Goal: Information Seeking & Learning: Learn about a topic

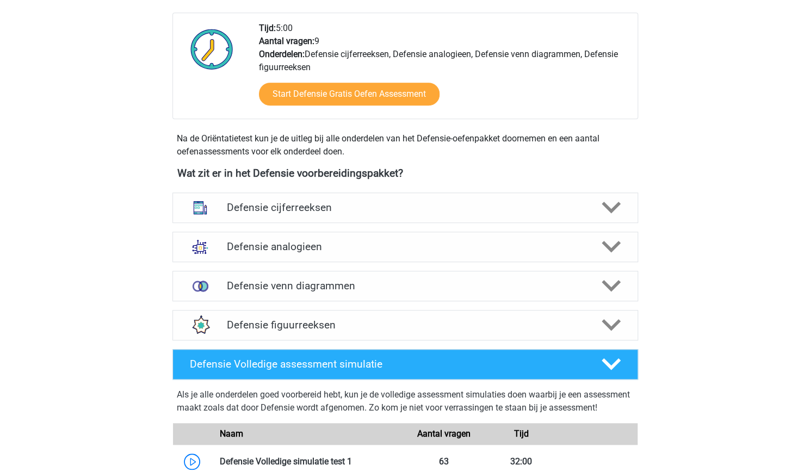
scroll to position [453, 0]
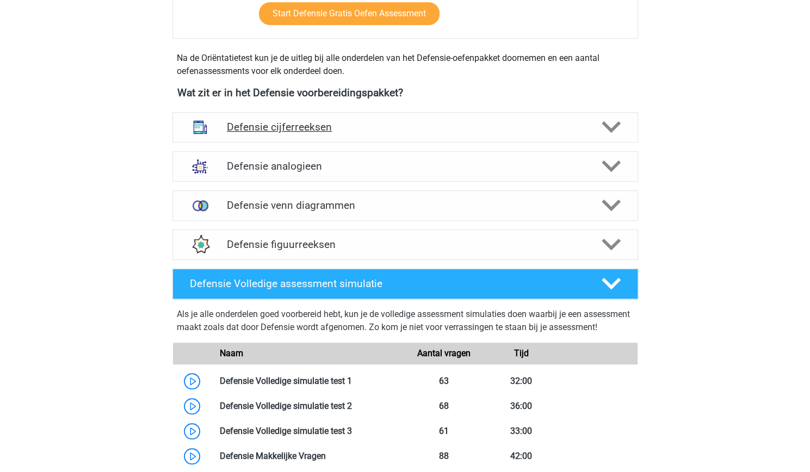
click at [320, 133] on div "Defensie cijferreeksen" at bounding box center [406, 127] width 466 height 30
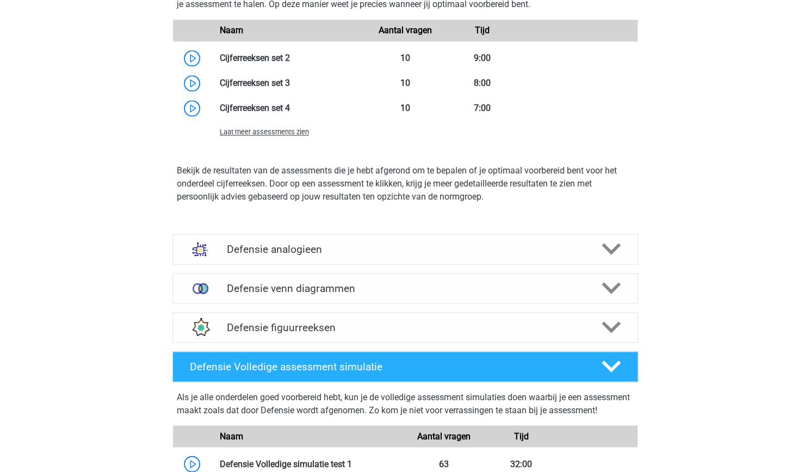
scroll to position [988, 0]
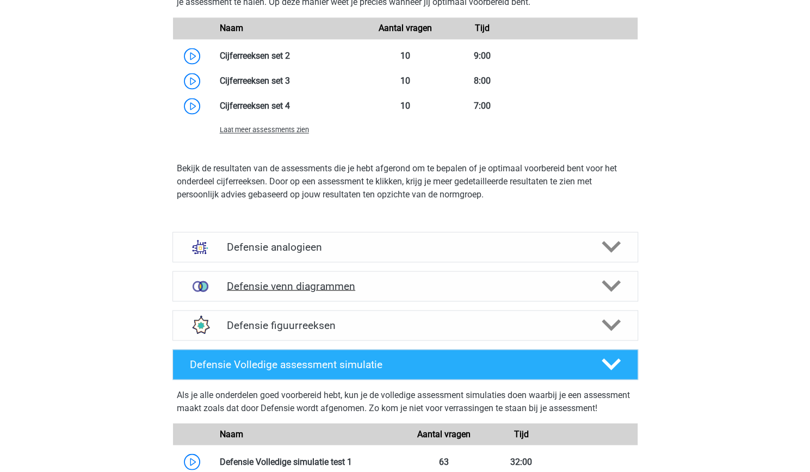
click at [390, 289] on h4 "Defensie venn diagrammen" at bounding box center [405, 286] width 357 height 13
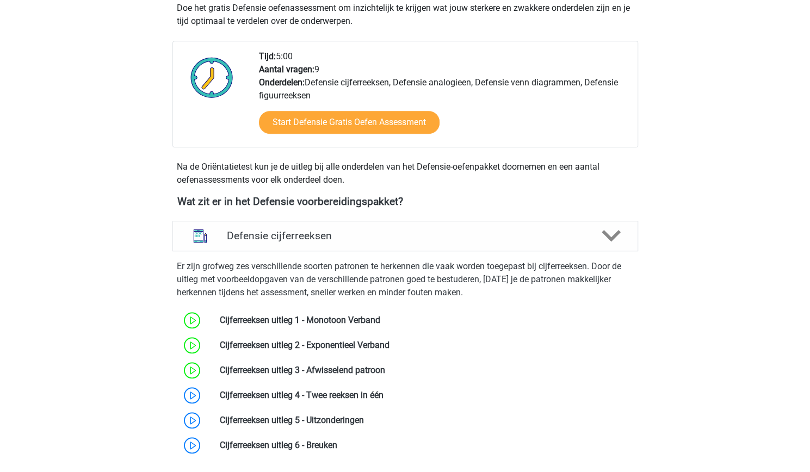
scroll to position [338, 0]
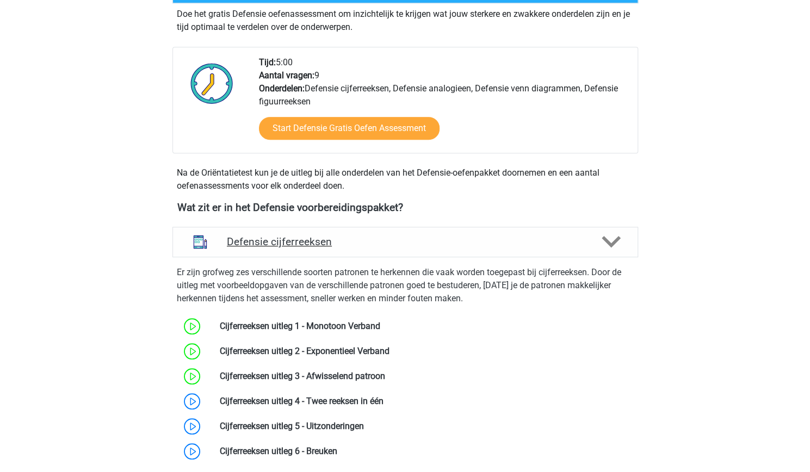
click at [361, 251] on div "Defensie cijferreeksen" at bounding box center [406, 242] width 466 height 30
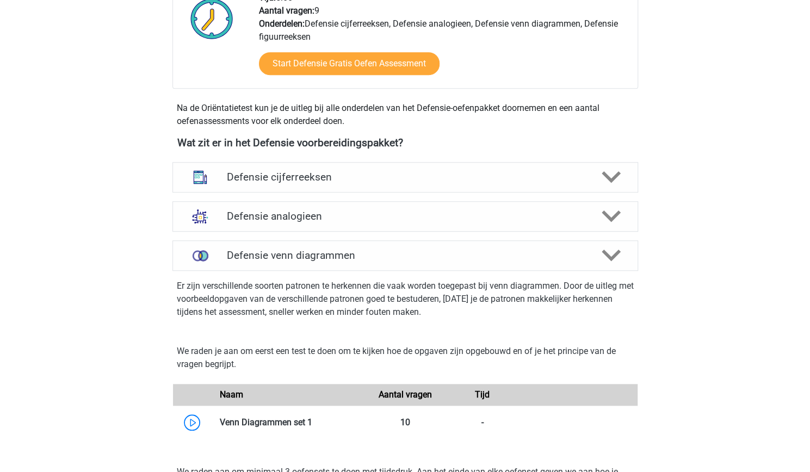
scroll to position [423, 0]
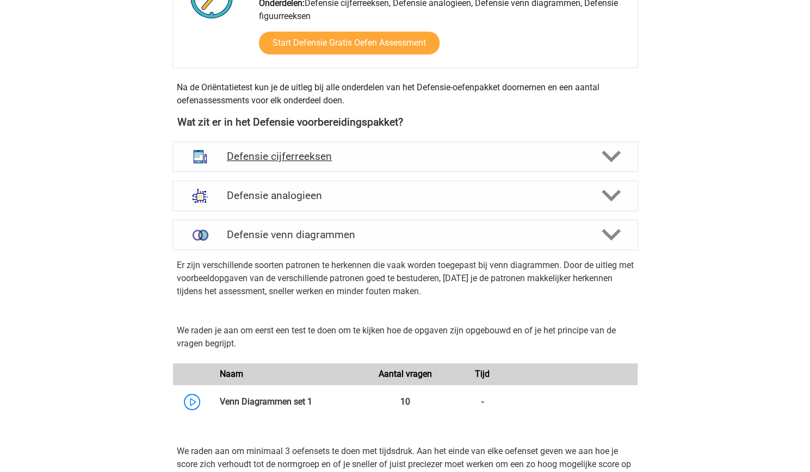
click at [307, 165] on div "Defensie cijferreeksen" at bounding box center [406, 157] width 466 height 30
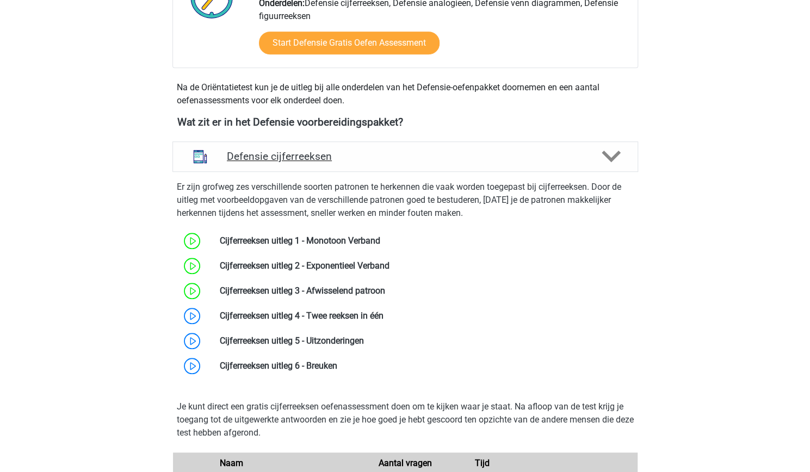
click at [336, 163] on div "Defensie cijferreeksen" at bounding box center [406, 157] width 466 height 30
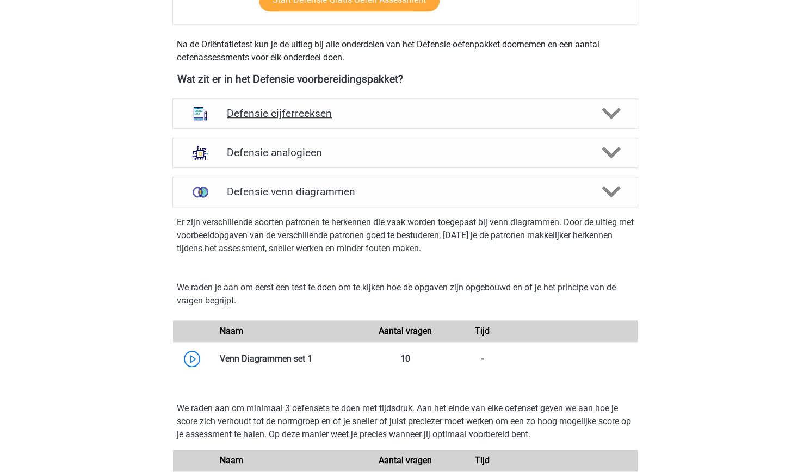
scroll to position [468, 0]
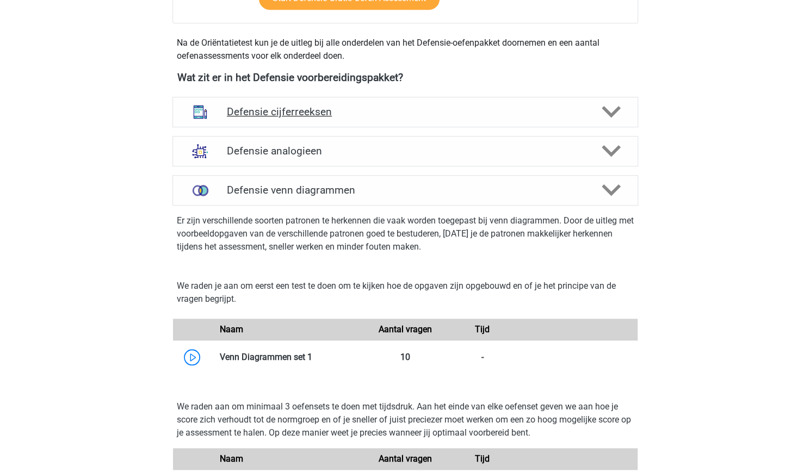
click at [336, 163] on div "Defensie analogieen" at bounding box center [406, 151] width 466 height 30
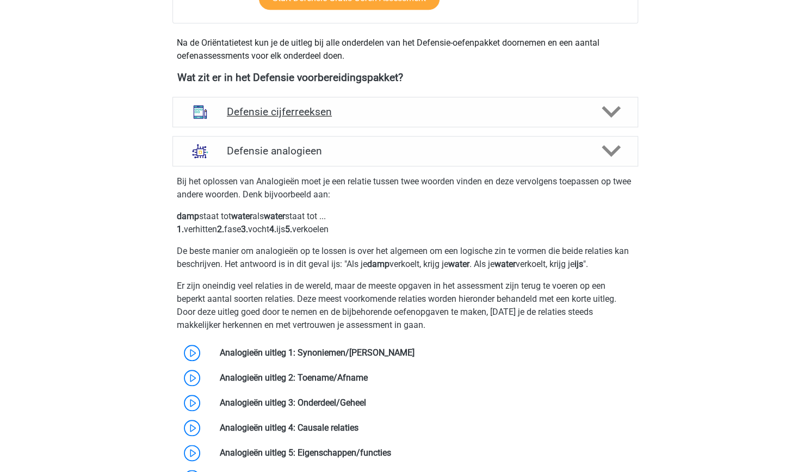
click at [336, 163] on div "Defensie analogieen" at bounding box center [406, 151] width 466 height 30
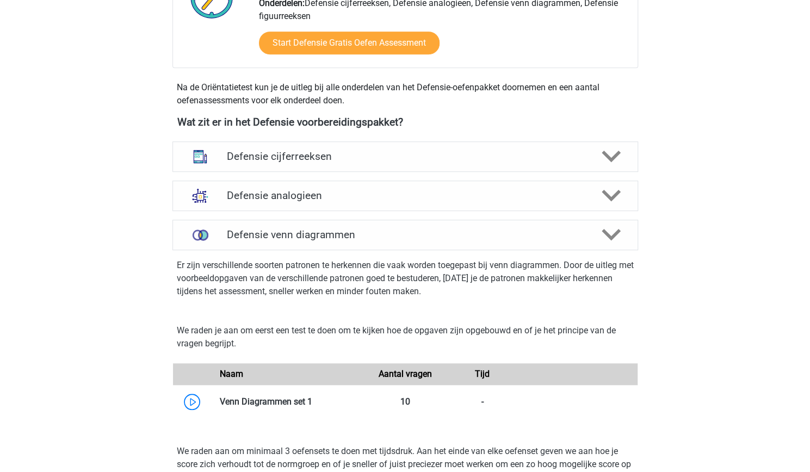
scroll to position [424, 0]
click at [361, 152] on h4 "Defensie cijferreeksen" at bounding box center [405, 156] width 357 height 13
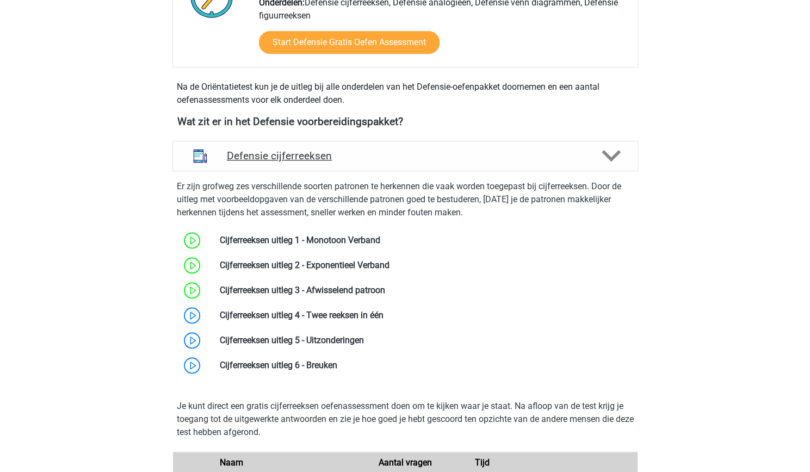
click at [361, 152] on h4 "Defensie cijferreeksen" at bounding box center [405, 156] width 357 height 13
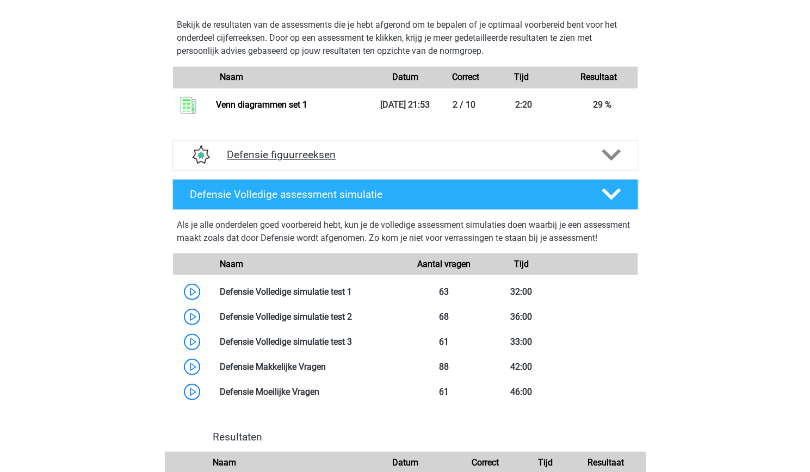
scroll to position [1044, 0]
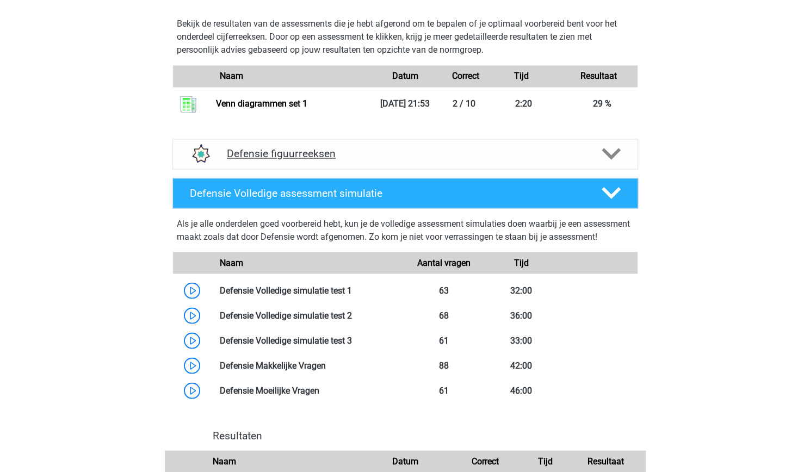
click at [369, 152] on h4 "Defensie figuurreeksen" at bounding box center [405, 154] width 357 height 13
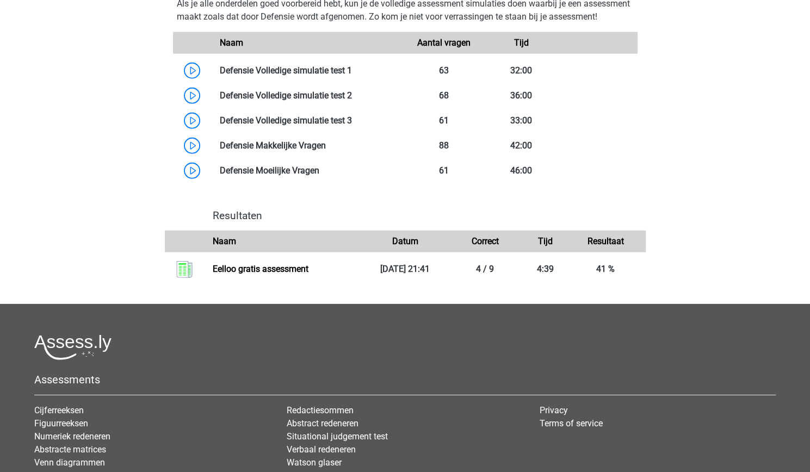
scroll to position [1778, 0]
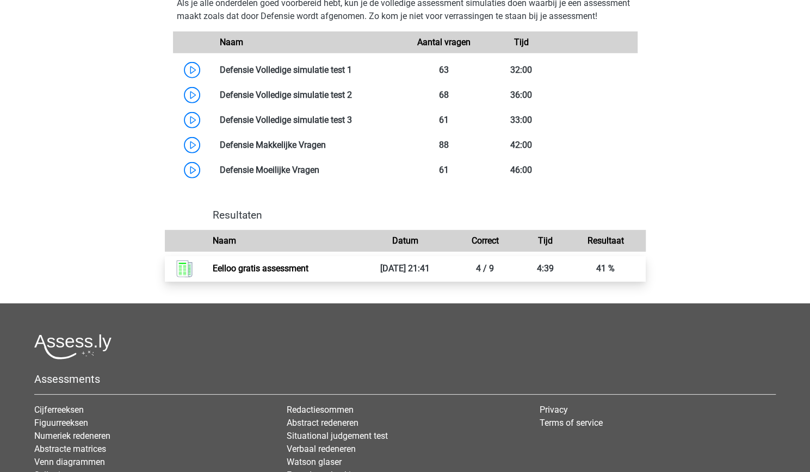
click at [309, 274] on link "Eelloo gratis assessment" at bounding box center [261, 268] width 96 height 10
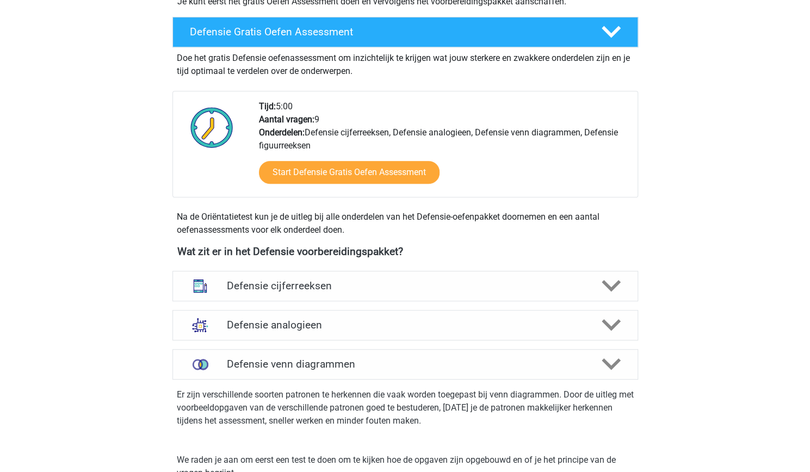
scroll to position [296, 0]
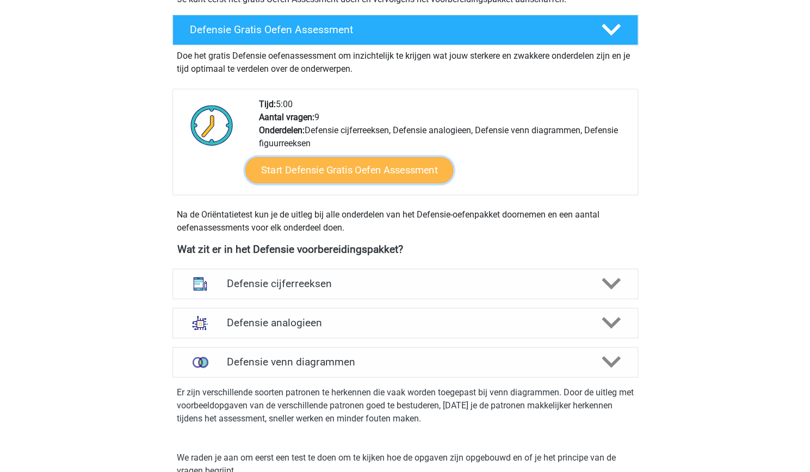
click at [363, 171] on link "Start Defensie Gratis Oefen Assessment" at bounding box center [349, 170] width 208 height 26
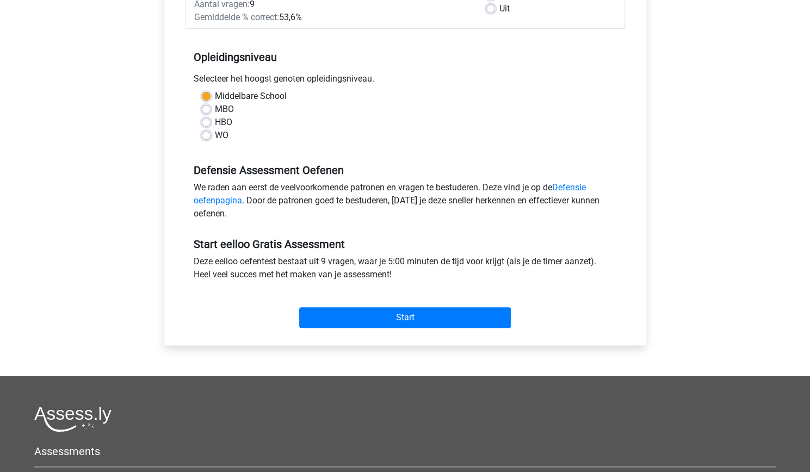
scroll to position [193, 0]
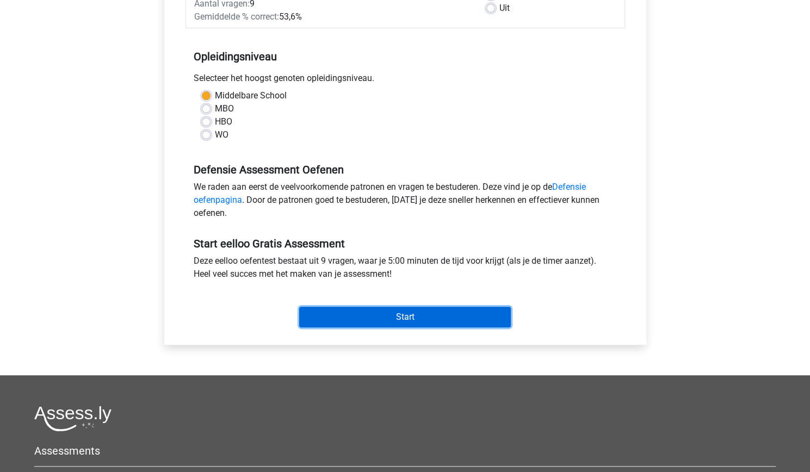
click at [397, 312] on input "Start" at bounding box center [405, 317] width 212 height 21
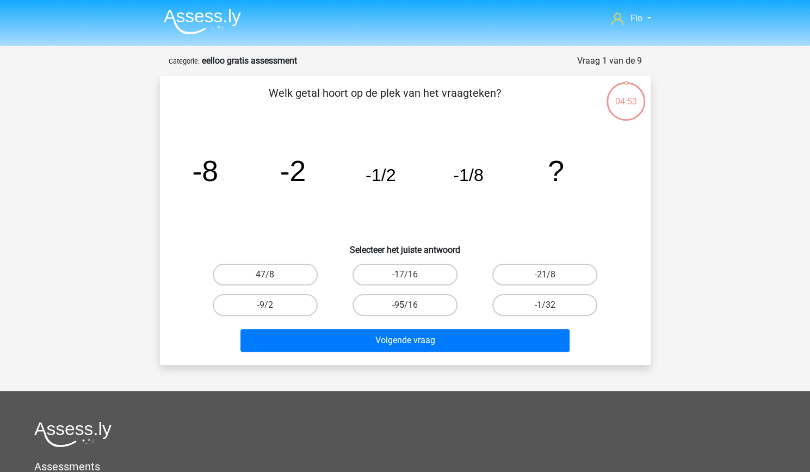
click at [175, 188] on div "Welk getal hoort op de plek van het vraagteken? image/svg+xml -8 -2 -1/2 -1/8 ?…" at bounding box center [405, 221] width 482 height 272
click at [533, 306] on label "-1/32" at bounding box center [545, 305] width 105 height 22
click at [545, 306] on input "-1/32" at bounding box center [548, 308] width 7 height 7
radio input "true"
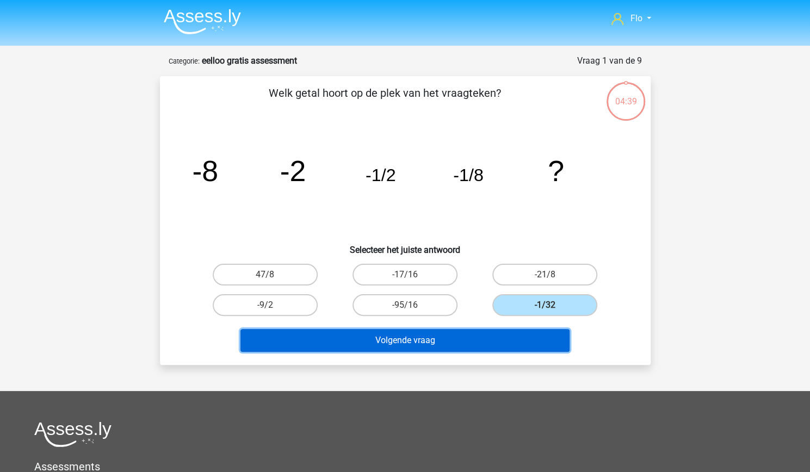
click at [491, 340] on button "Volgende vraag" at bounding box center [405, 340] width 329 height 23
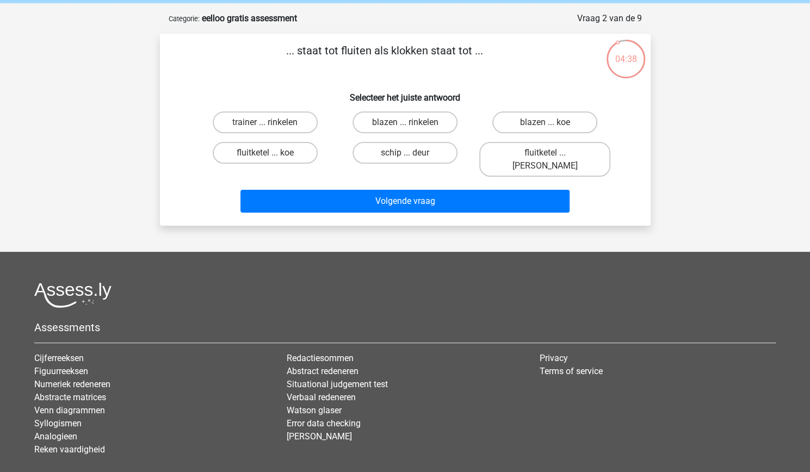
scroll to position [35, 0]
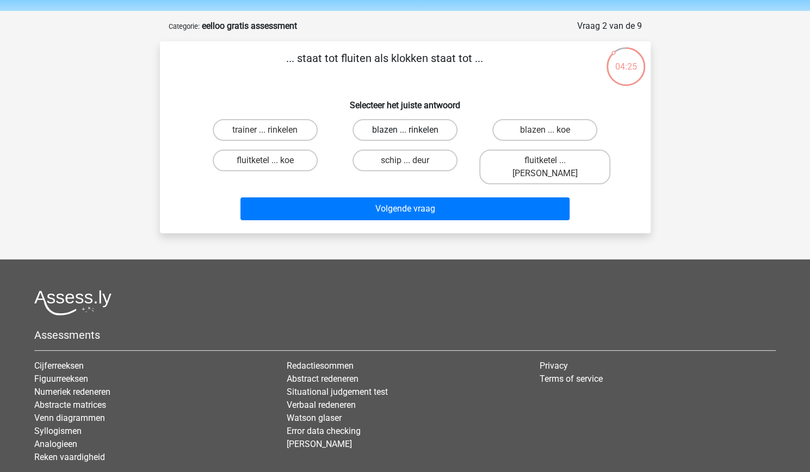
click at [434, 124] on label "blazen ... rinkelen" at bounding box center [405, 130] width 105 height 22
click at [412, 130] on input "blazen ... rinkelen" at bounding box center [408, 133] width 7 height 7
radio input "true"
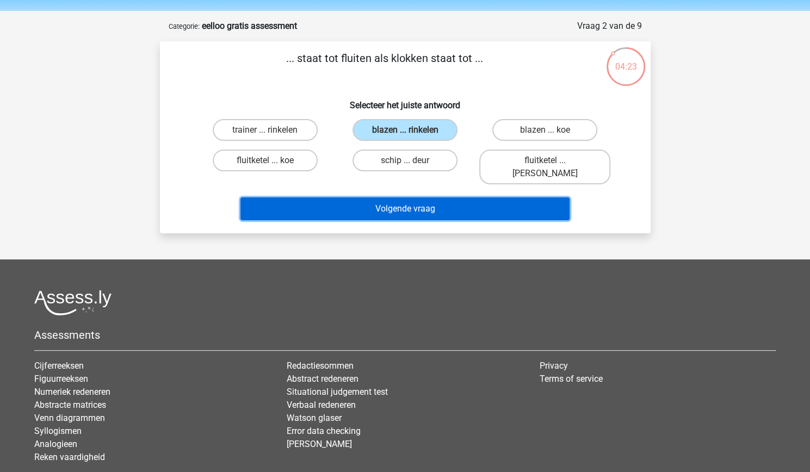
click at [419, 199] on button "Volgende vraag" at bounding box center [405, 209] width 329 height 23
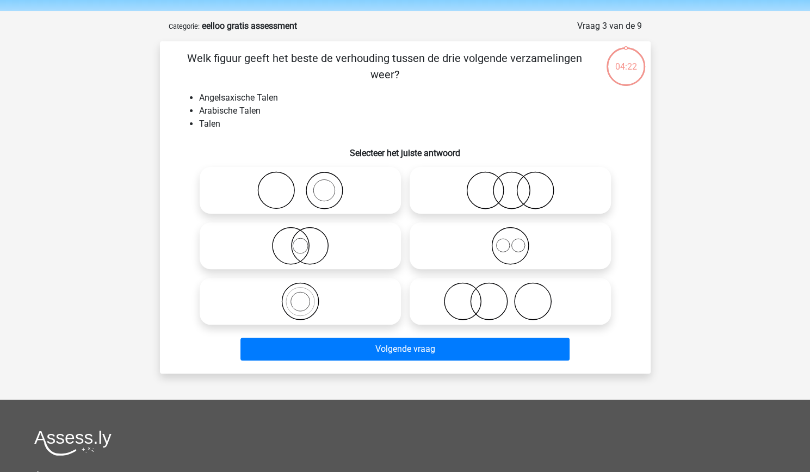
scroll to position [54, 0]
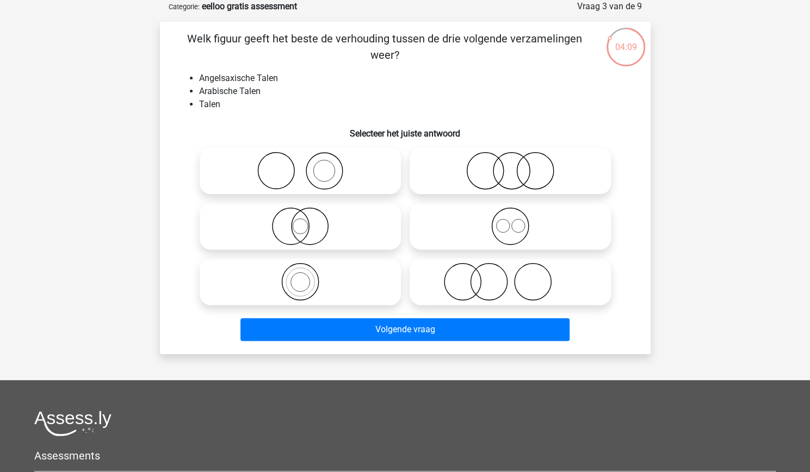
click at [455, 162] on icon at bounding box center [510, 171] width 193 height 38
click at [511, 162] on input "radio" at bounding box center [514, 161] width 7 height 7
radio input "true"
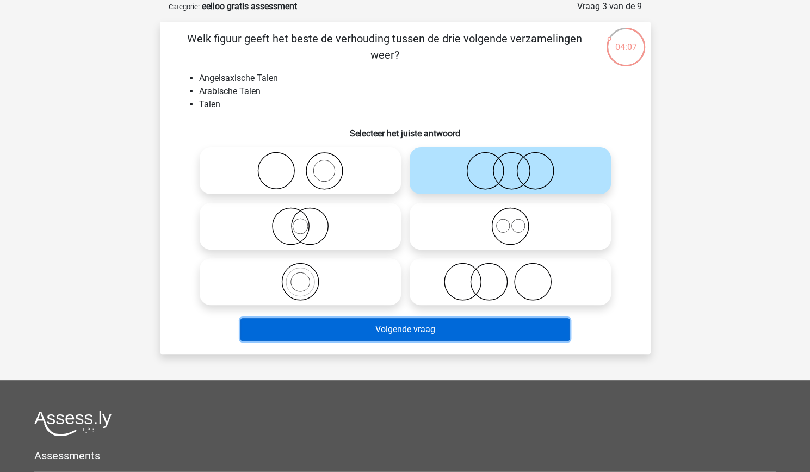
click at [427, 335] on button "Volgende vraag" at bounding box center [405, 329] width 329 height 23
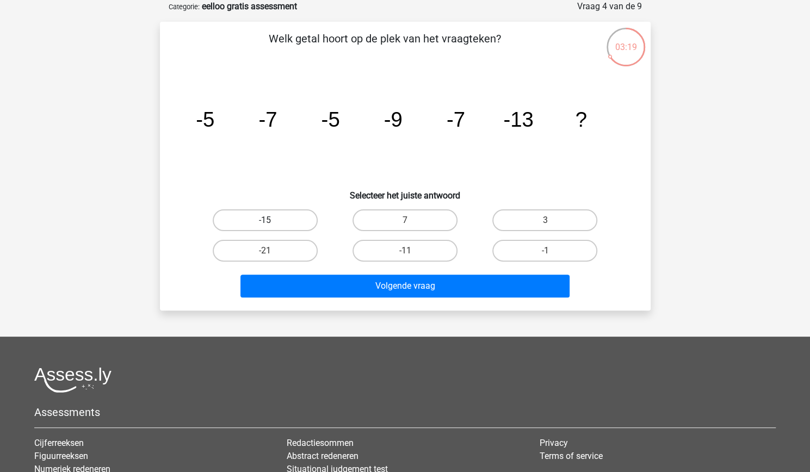
click at [294, 216] on label "-15" at bounding box center [265, 221] width 105 height 22
click at [272, 220] on input "-15" at bounding box center [268, 223] width 7 height 7
radio input "true"
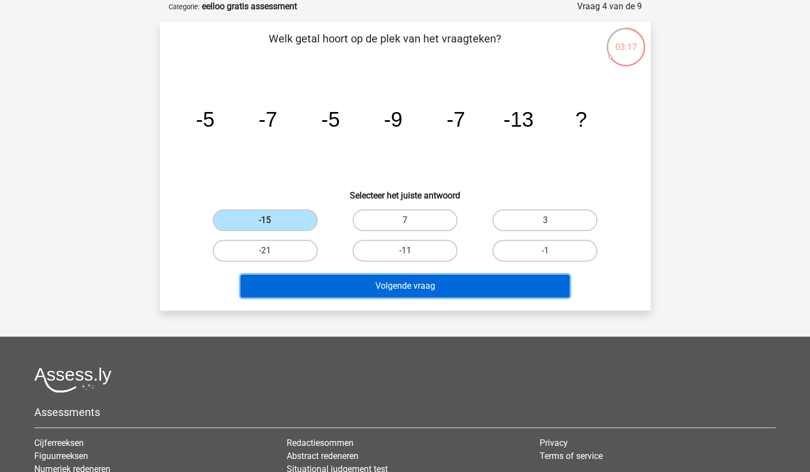
click at [347, 283] on button "Volgende vraag" at bounding box center [405, 286] width 329 height 23
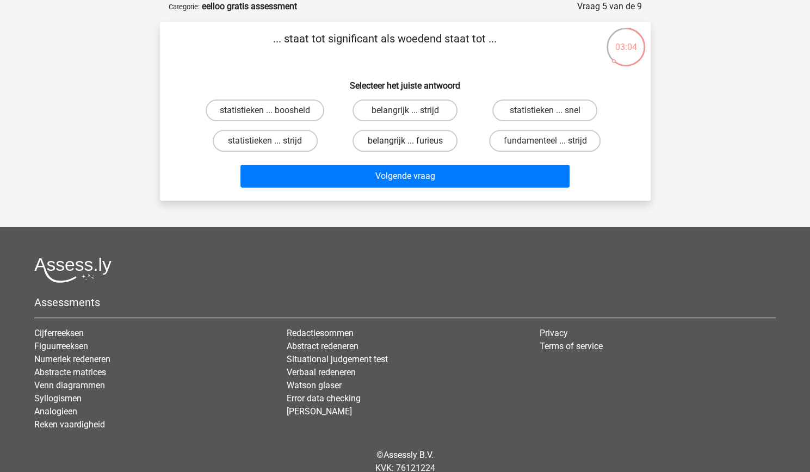
click at [423, 139] on label "belangrijk ... furieus" at bounding box center [405, 141] width 105 height 22
click at [412, 141] on input "belangrijk ... furieus" at bounding box center [408, 144] width 7 height 7
radio input "true"
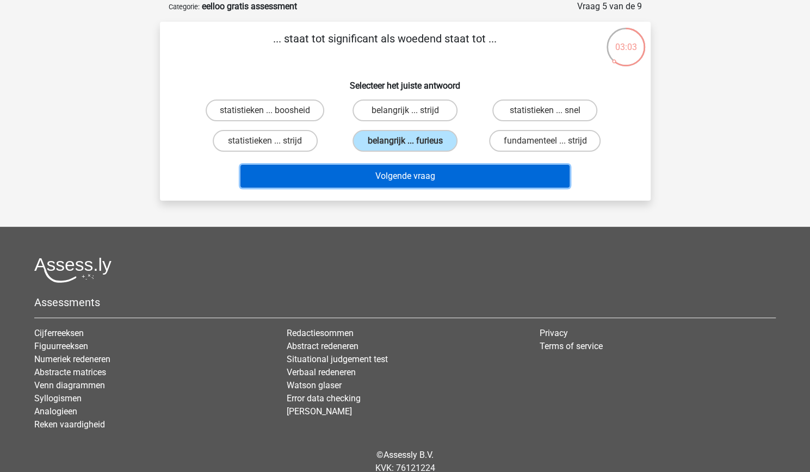
click at [423, 174] on button "Volgende vraag" at bounding box center [405, 176] width 329 height 23
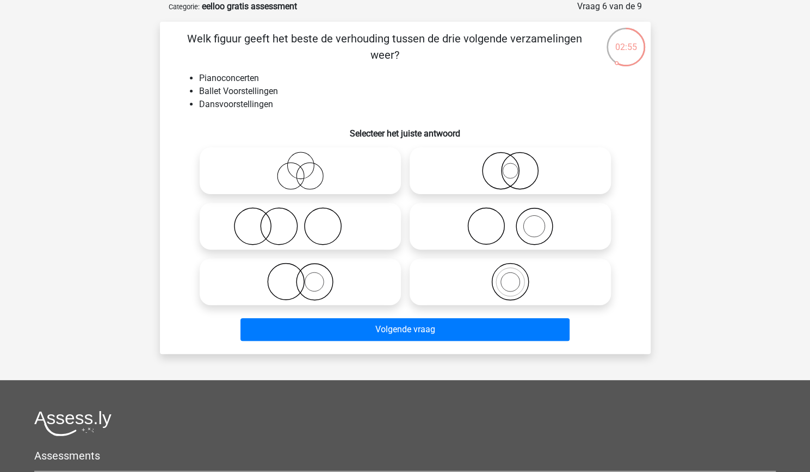
click at [318, 179] on icon at bounding box center [300, 171] width 193 height 38
click at [308, 165] on input "radio" at bounding box center [303, 161] width 7 height 7
radio input "true"
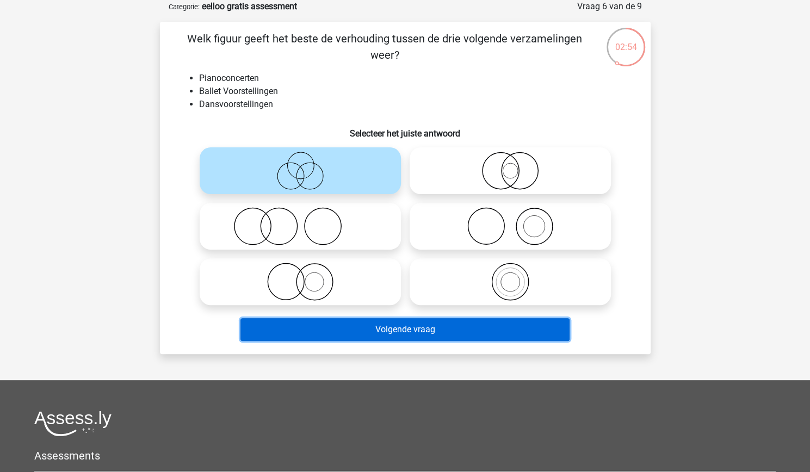
click at [382, 327] on button "Volgende vraag" at bounding box center [405, 329] width 329 height 23
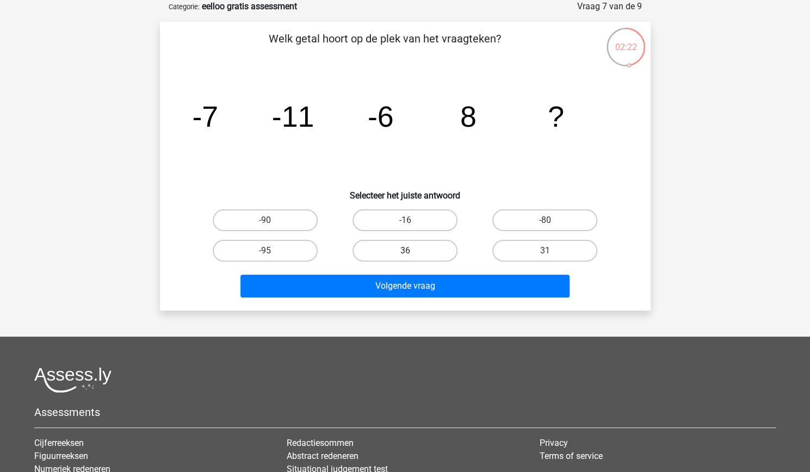
click at [430, 244] on label "36" at bounding box center [405, 251] width 105 height 22
click at [412, 251] on input "36" at bounding box center [408, 254] width 7 height 7
radio input "true"
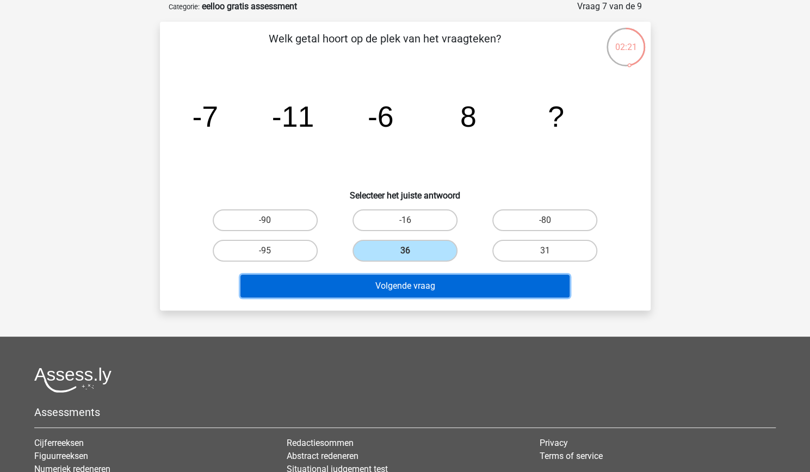
click at [435, 284] on button "Volgende vraag" at bounding box center [405, 286] width 329 height 23
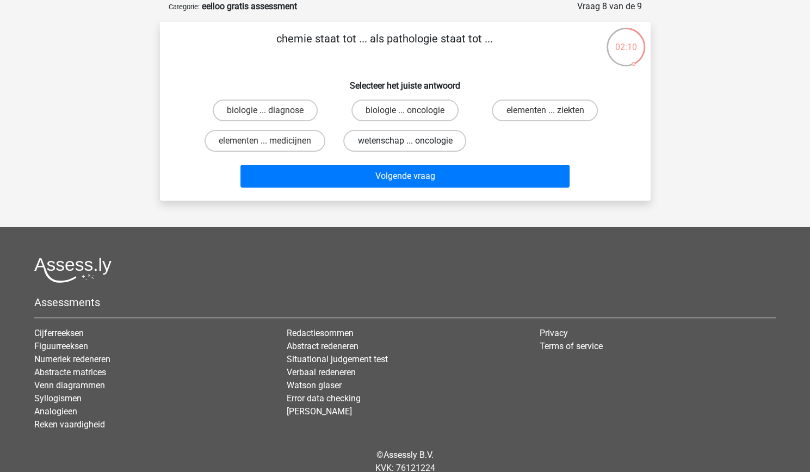
click at [413, 144] on label "wetenschap ... oncologie" at bounding box center [404, 141] width 123 height 22
click at [412, 144] on input "wetenschap ... oncologie" at bounding box center [408, 144] width 7 height 7
radio input "true"
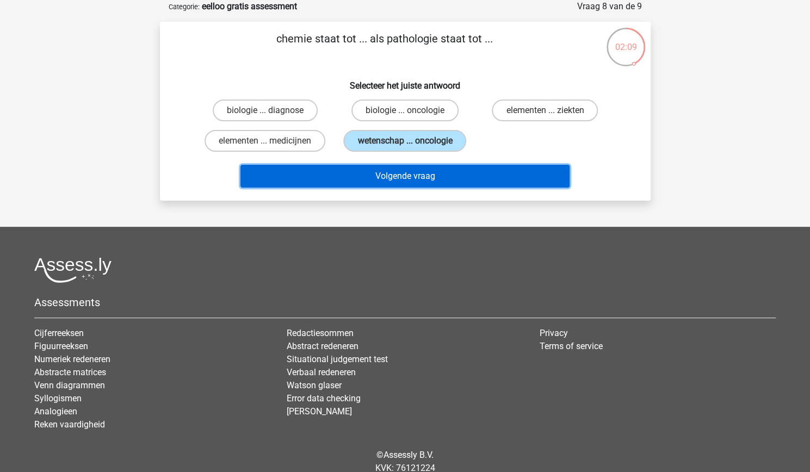
click at [374, 175] on button "Volgende vraag" at bounding box center [405, 176] width 329 height 23
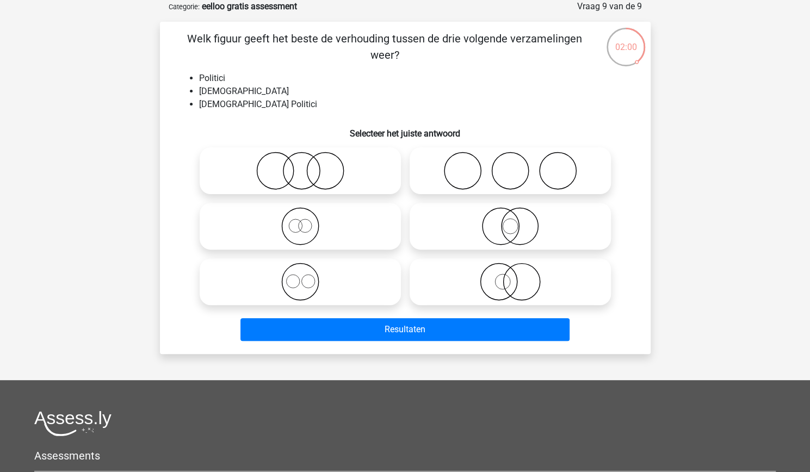
click at [472, 280] on icon at bounding box center [510, 282] width 193 height 38
click at [511, 277] on input "radio" at bounding box center [514, 272] width 7 height 7
radio input "true"
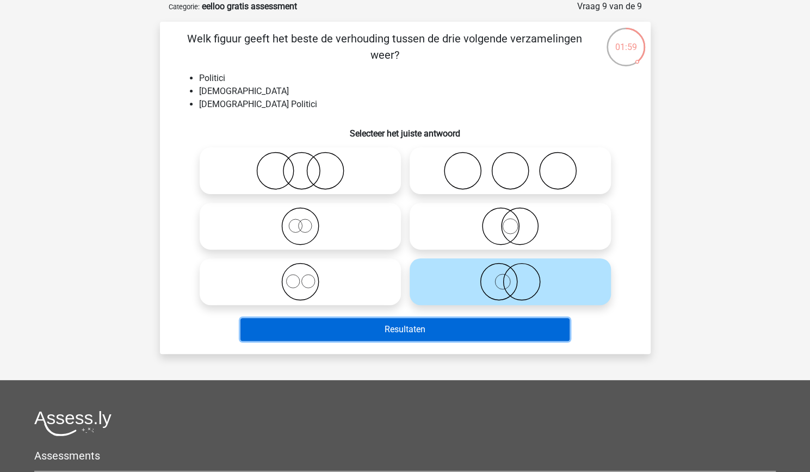
click at [420, 336] on button "Resultaten" at bounding box center [405, 329] width 329 height 23
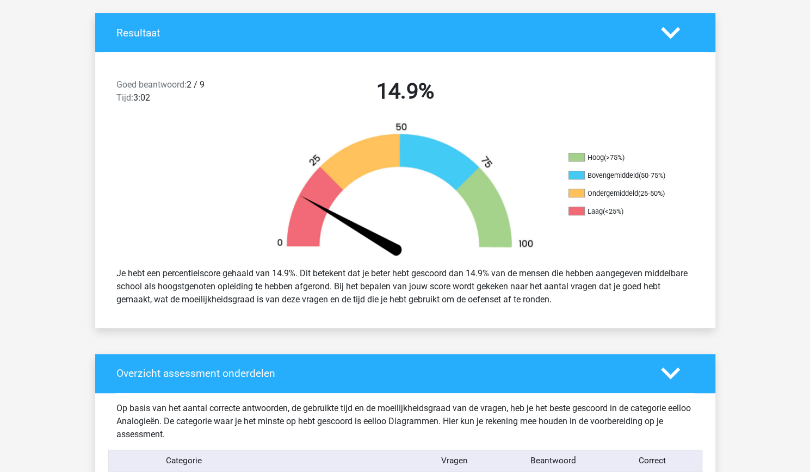
scroll to position [220, 0]
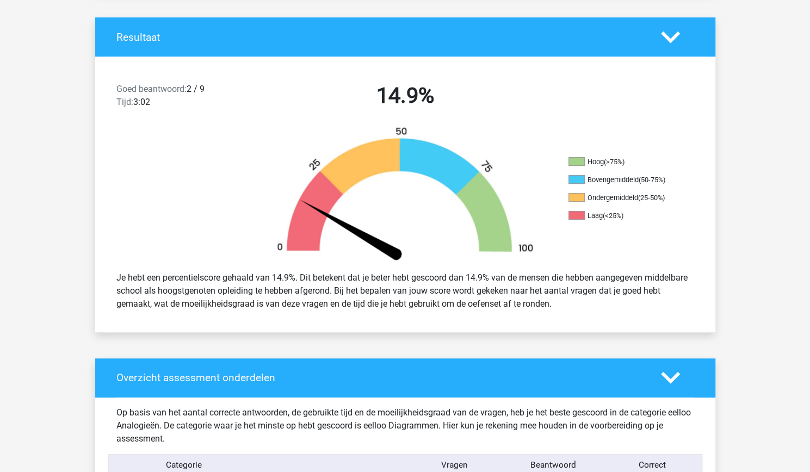
click at [664, 38] on icon at bounding box center [670, 37] width 19 height 19
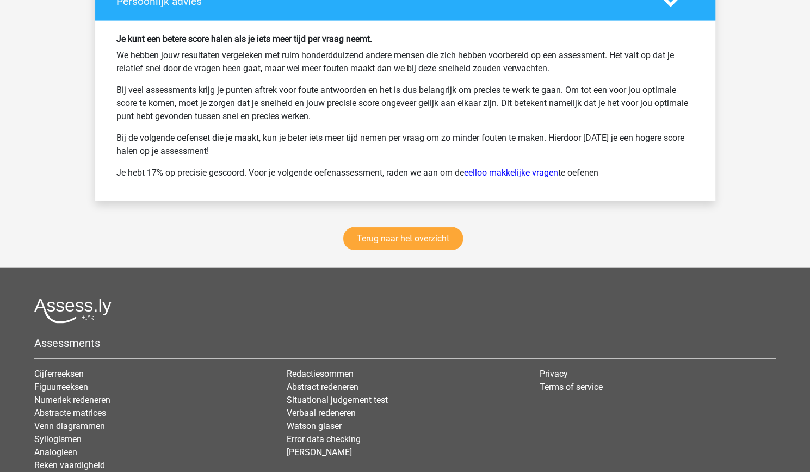
scroll to position [1410, 0]
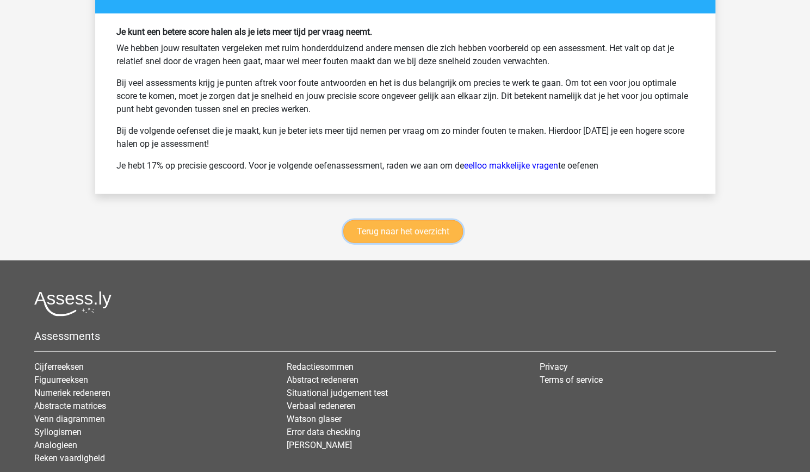
click at [391, 230] on link "Terug naar het overzicht" at bounding box center [403, 231] width 120 height 23
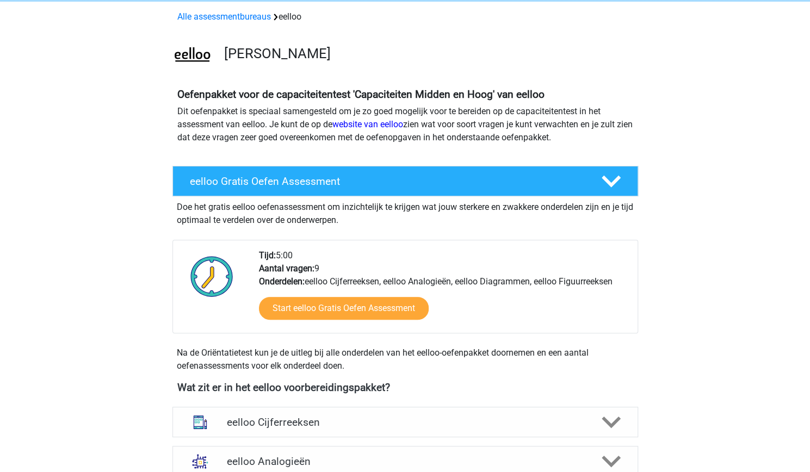
scroll to position [46, 0]
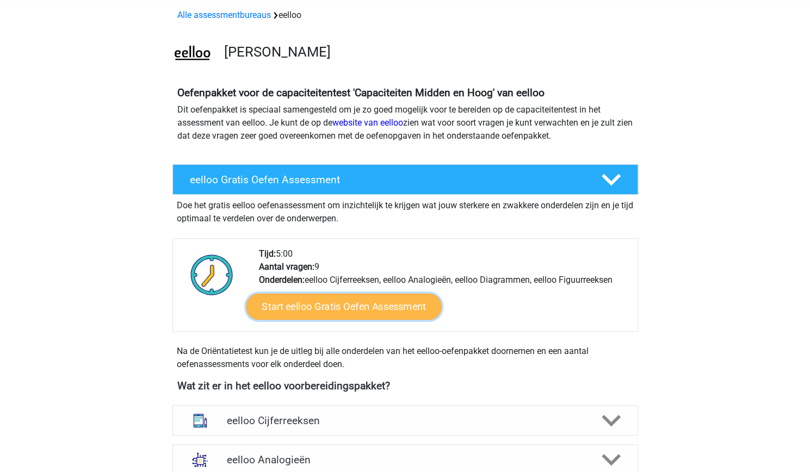
click at [359, 309] on link "Start eelloo Gratis Oefen Assessment" at bounding box center [343, 307] width 195 height 26
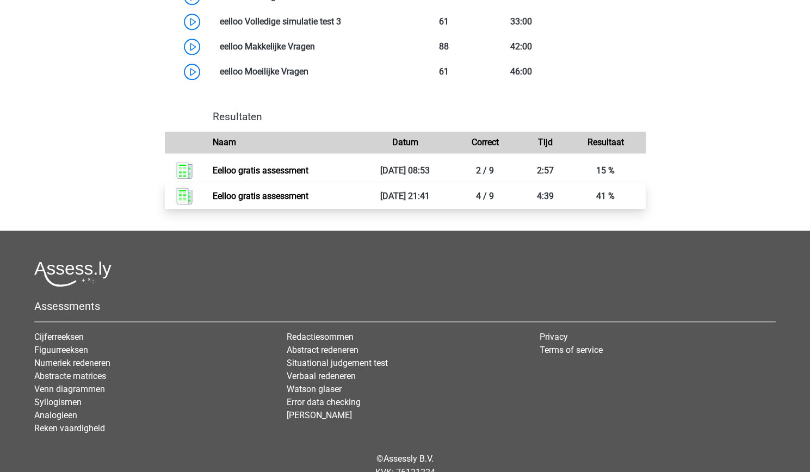
scroll to position [754, 0]
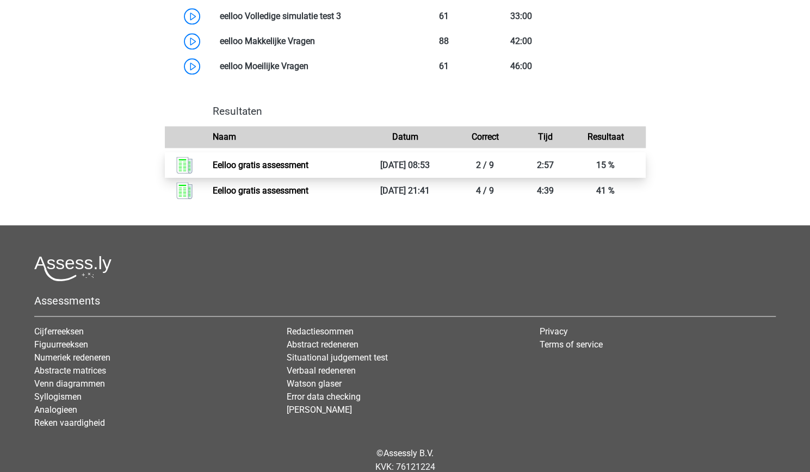
click at [298, 165] on link "Eelloo gratis assessment" at bounding box center [261, 165] width 96 height 10
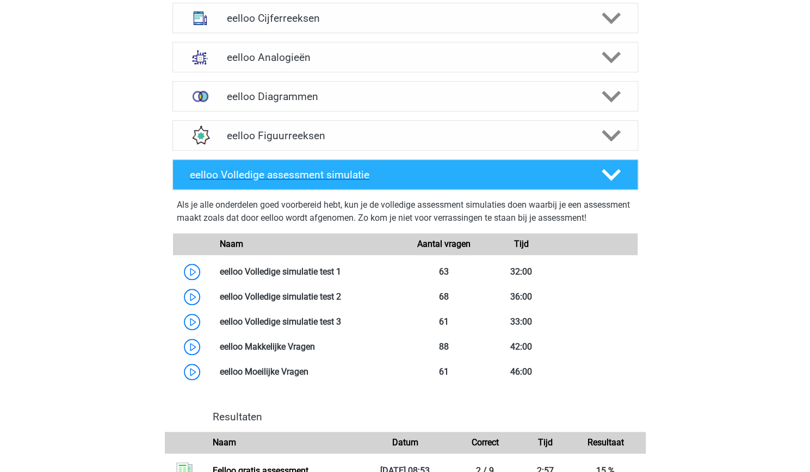
scroll to position [458, 0]
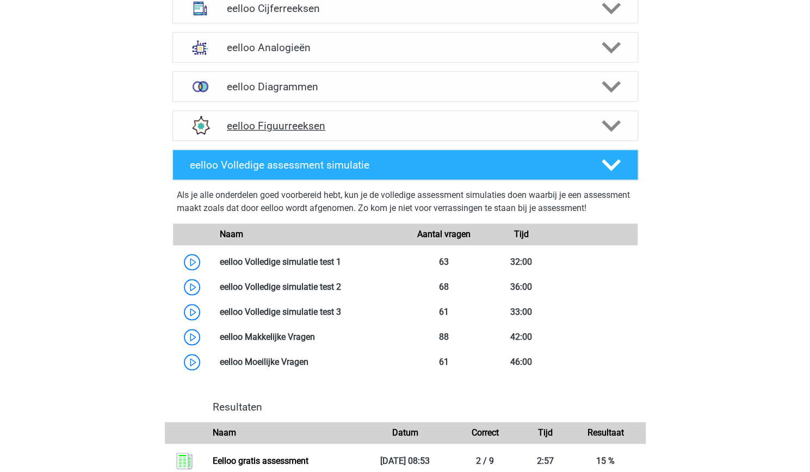
click at [216, 136] on div at bounding box center [200, 126] width 37 height 28
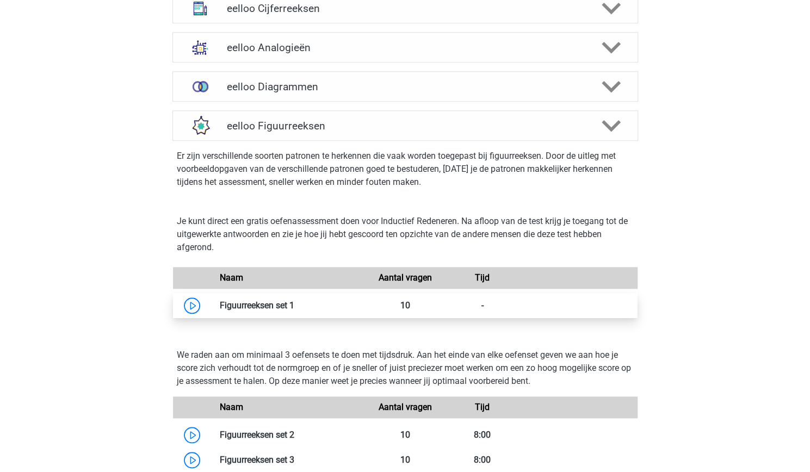
click at [294, 305] on link at bounding box center [294, 305] width 0 height 10
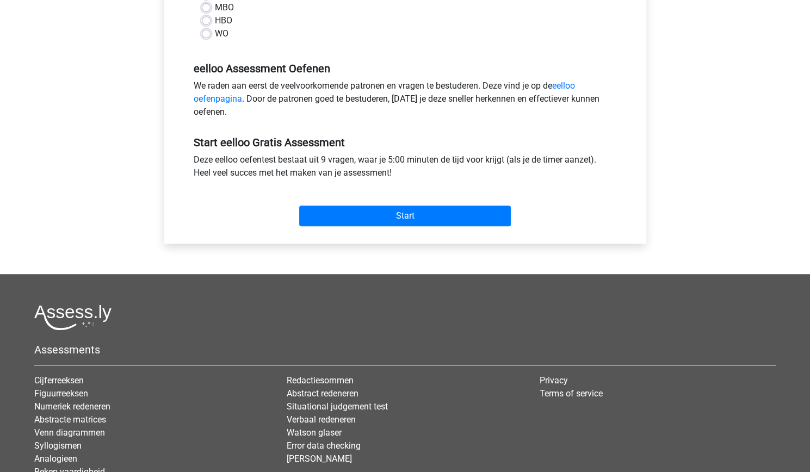
scroll to position [298, 0]
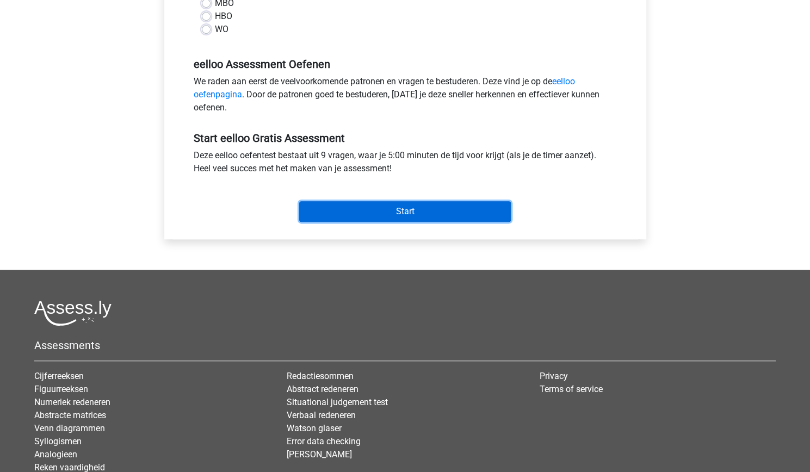
click at [431, 216] on input "Start" at bounding box center [405, 211] width 212 height 21
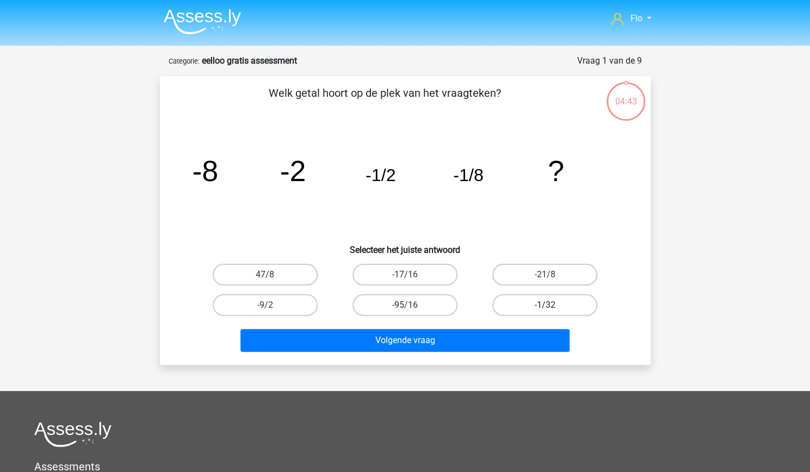
click at [516, 309] on label "-1/32" at bounding box center [545, 305] width 105 height 22
click at [545, 309] on input "-1/32" at bounding box center [548, 308] width 7 height 7
radio input "true"
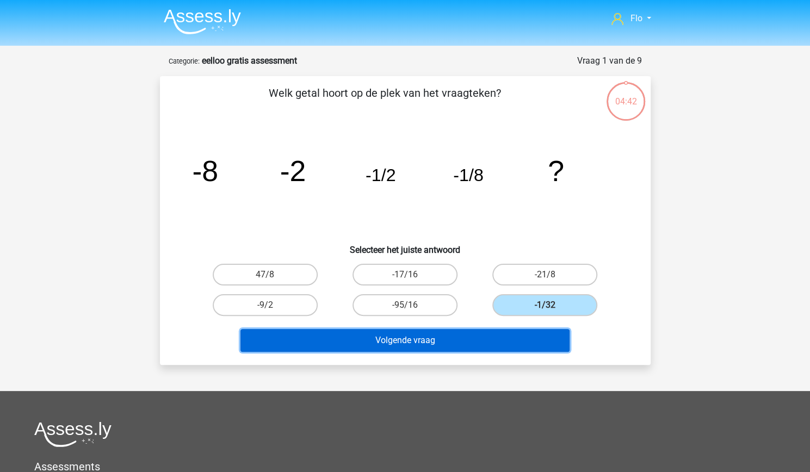
click at [524, 346] on button "Volgende vraag" at bounding box center [405, 340] width 329 height 23
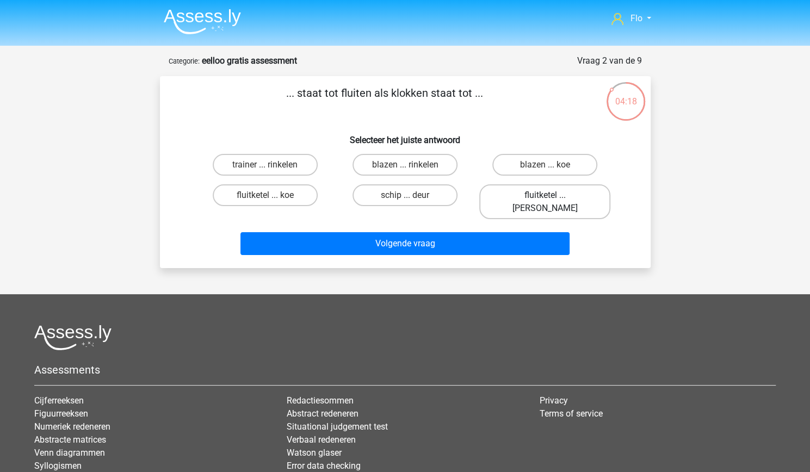
click at [528, 200] on label "fluitketel ... luiden" at bounding box center [545, 202] width 131 height 35
click at [545, 200] on input "fluitketel ... luiden" at bounding box center [548, 198] width 7 height 7
radio input "true"
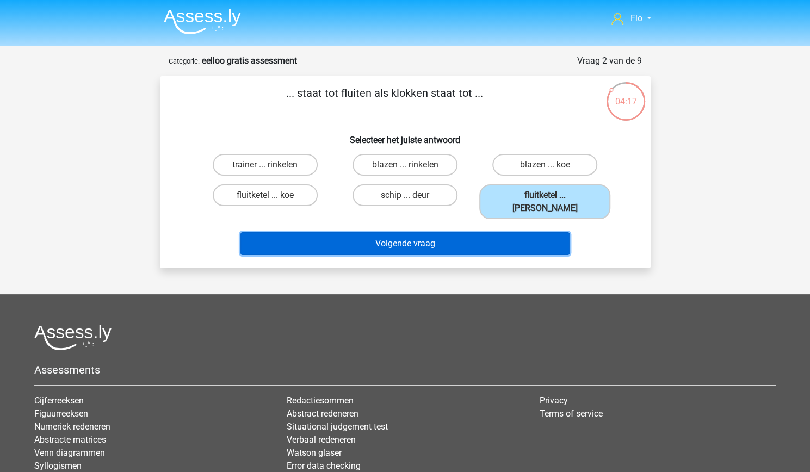
click at [532, 232] on button "Volgende vraag" at bounding box center [405, 243] width 329 height 23
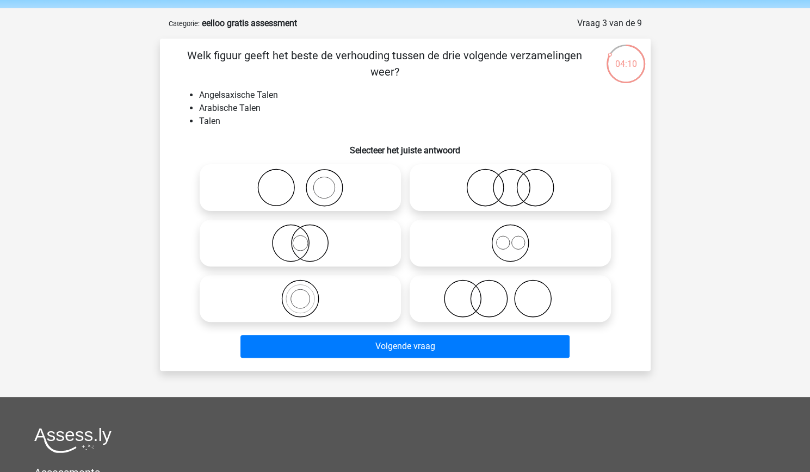
scroll to position [37, 0]
click at [476, 192] on icon at bounding box center [510, 188] width 193 height 38
click at [511, 183] on input "radio" at bounding box center [514, 179] width 7 height 7
radio input "true"
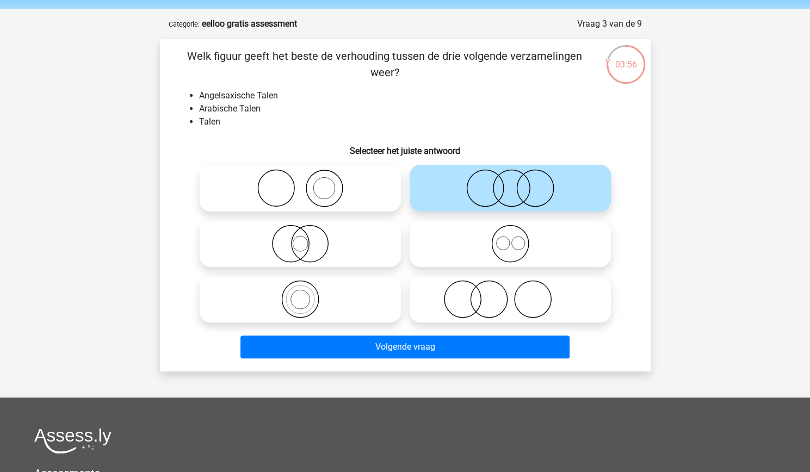
drag, startPoint x: 334, startPoint y: 263, endPoint x: 300, endPoint y: 253, distance: 35.8
click at [300, 253] on icon at bounding box center [300, 244] width 193 height 38
click at [300, 238] on input "radio" at bounding box center [303, 234] width 7 height 7
radio input "true"
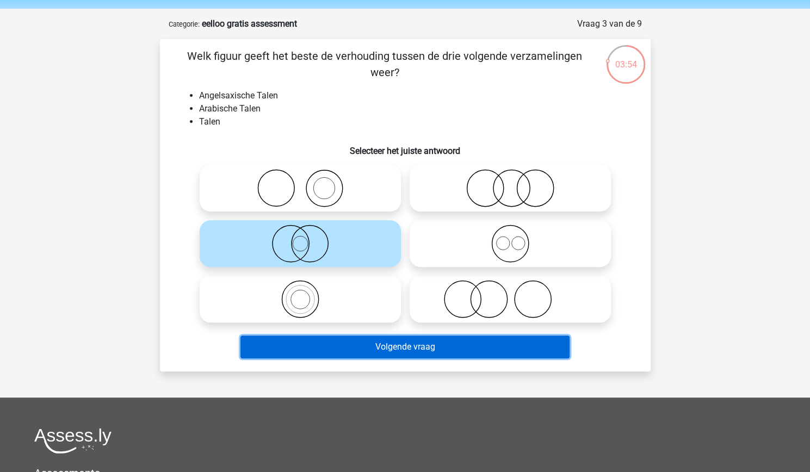
click at [285, 348] on button "Volgende vraag" at bounding box center [405, 347] width 329 height 23
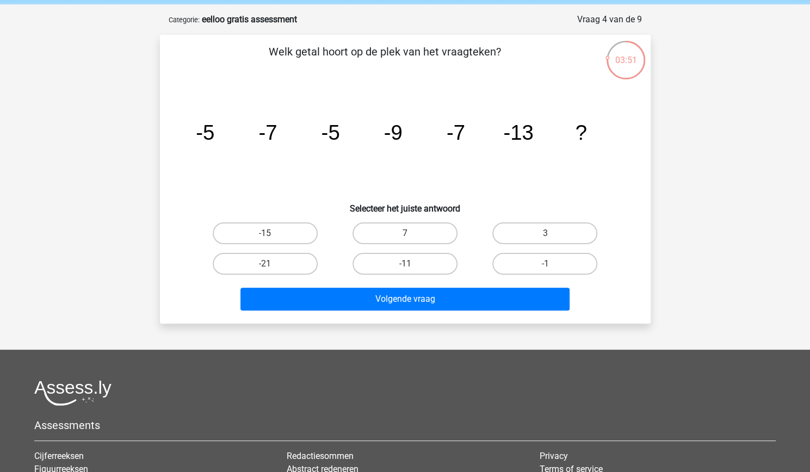
scroll to position [41, 0]
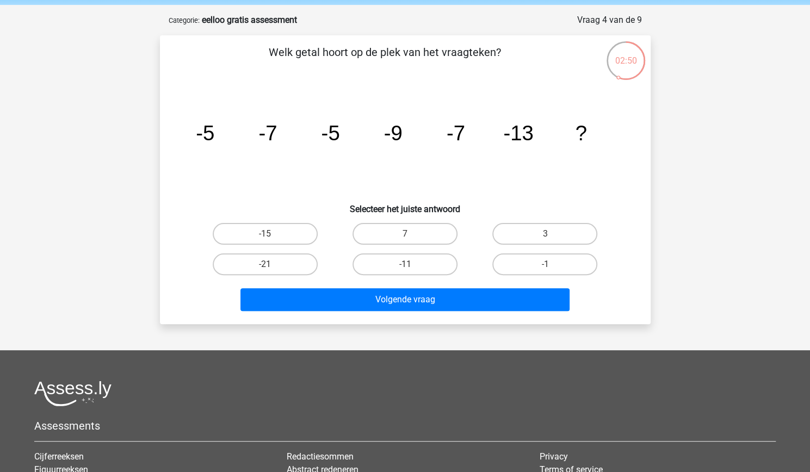
click at [285, 250] on div "-21" at bounding box center [265, 264] width 140 height 30
click at [284, 249] on div "-21" at bounding box center [265, 264] width 140 height 30
click at [283, 230] on label "-15" at bounding box center [265, 234] width 105 height 22
click at [272, 234] on input "-15" at bounding box center [268, 237] width 7 height 7
radio input "true"
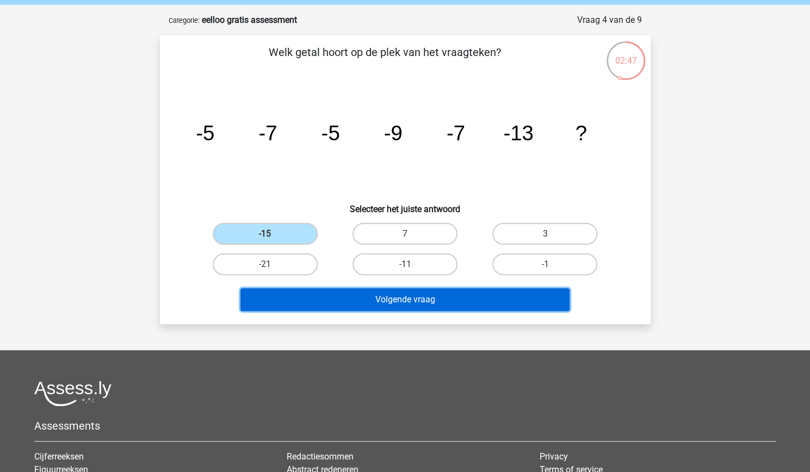
click at [284, 309] on button "Volgende vraag" at bounding box center [405, 299] width 329 height 23
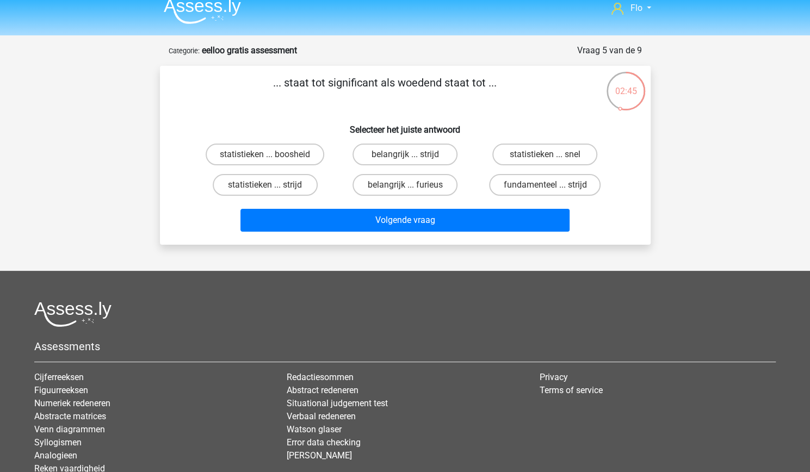
scroll to position [3, 0]
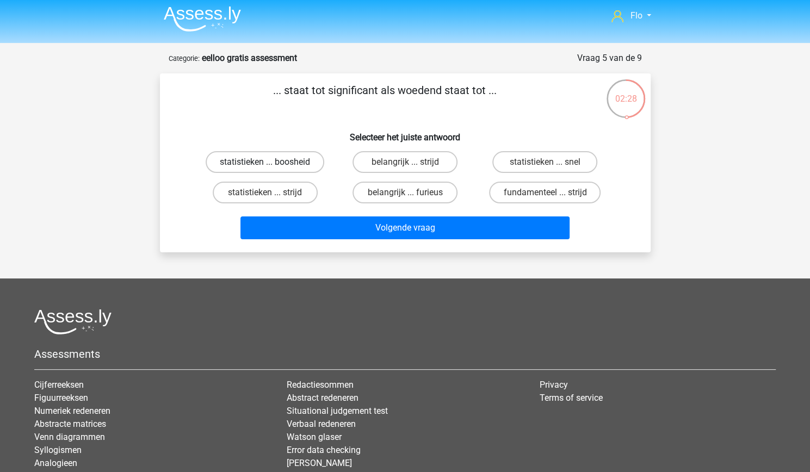
click at [286, 162] on label "statistieken ... boosheid" at bounding box center [265, 162] width 119 height 22
click at [272, 162] on input "statistieken ... boosheid" at bounding box center [268, 165] width 7 height 7
radio input "true"
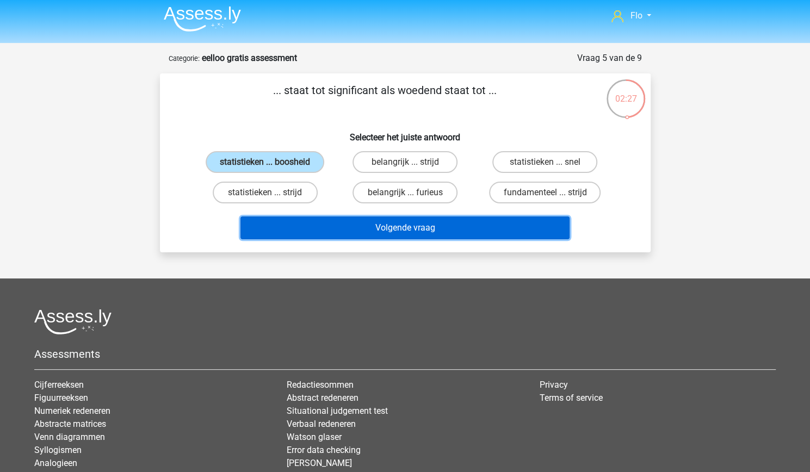
click at [304, 230] on button "Volgende vraag" at bounding box center [405, 228] width 329 height 23
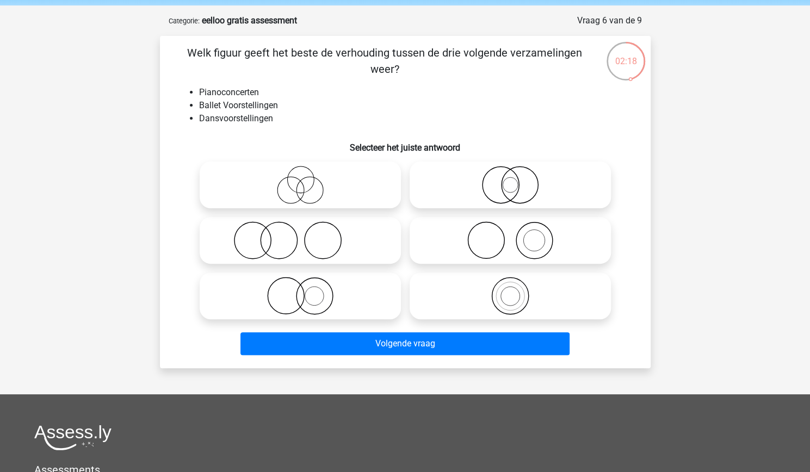
scroll to position [40, 0]
click at [337, 251] on icon at bounding box center [300, 241] width 193 height 38
click at [308, 236] on input "radio" at bounding box center [303, 232] width 7 height 7
radio input "true"
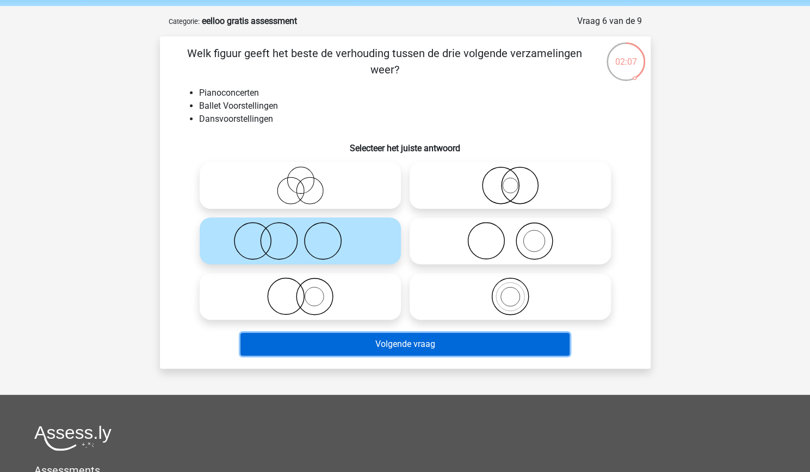
click at [344, 355] on button "Volgende vraag" at bounding box center [405, 344] width 329 height 23
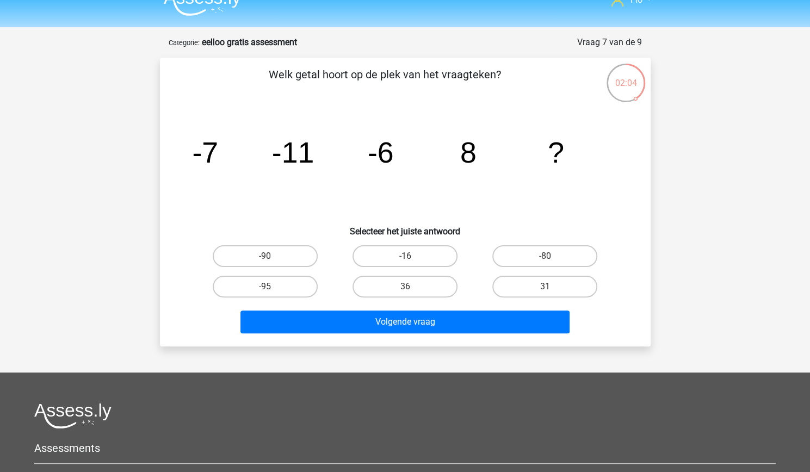
scroll to position [14, 0]
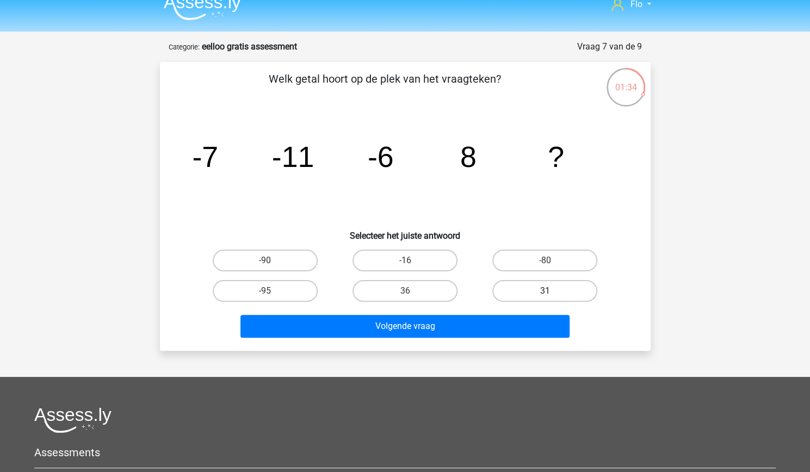
click at [500, 298] on label "31" at bounding box center [545, 291] width 105 height 22
click at [545, 298] on input "31" at bounding box center [548, 294] width 7 height 7
radio input "true"
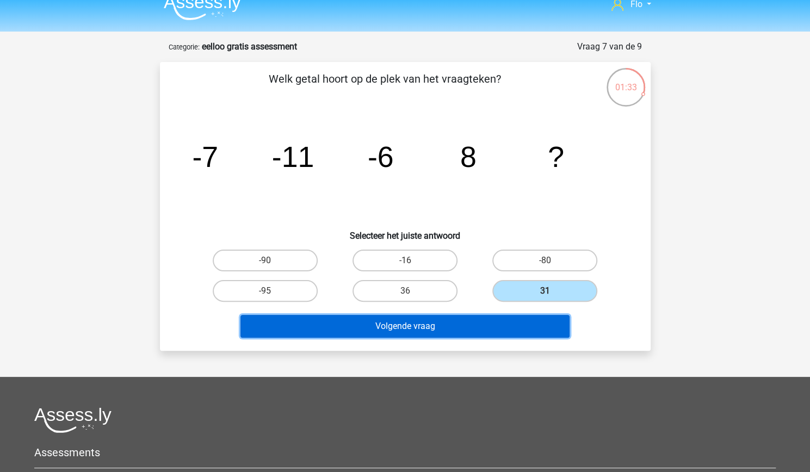
click at [483, 324] on button "Volgende vraag" at bounding box center [405, 326] width 329 height 23
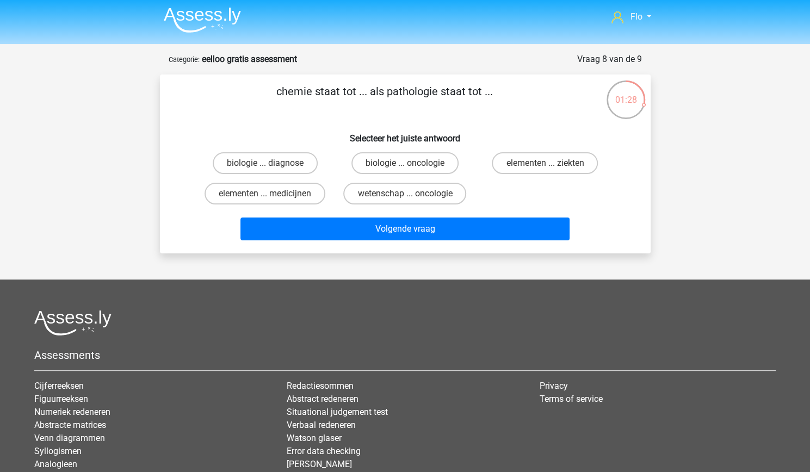
scroll to position [1, 0]
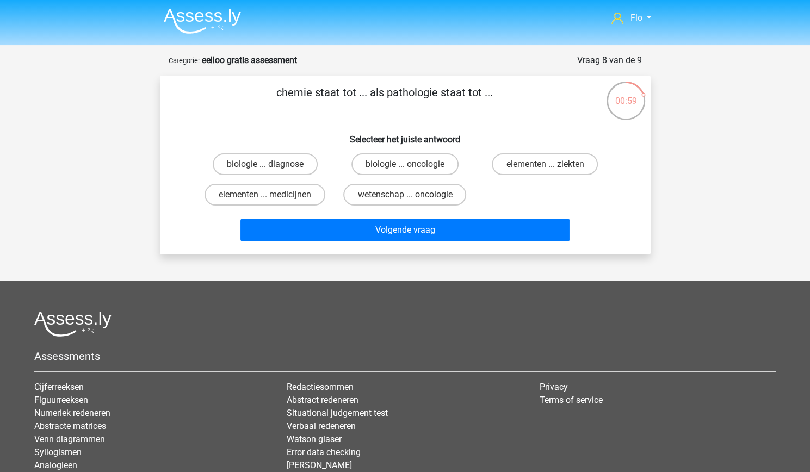
click at [481, 325] on div at bounding box center [405, 324] width 742 height 26
click at [519, 161] on label "elementen ... ziekten" at bounding box center [545, 164] width 106 height 22
click at [545, 164] on input "elementen ... ziekten" at bounding box center [548, 167] width 7 height 7
radio input "true"
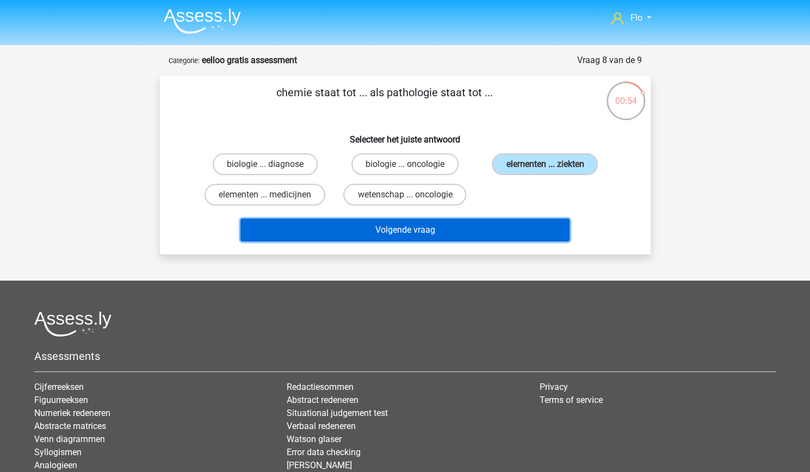
click at [500, 234] on button "Volgende vraag" at bounding box center [405, 230] width 329 height 23
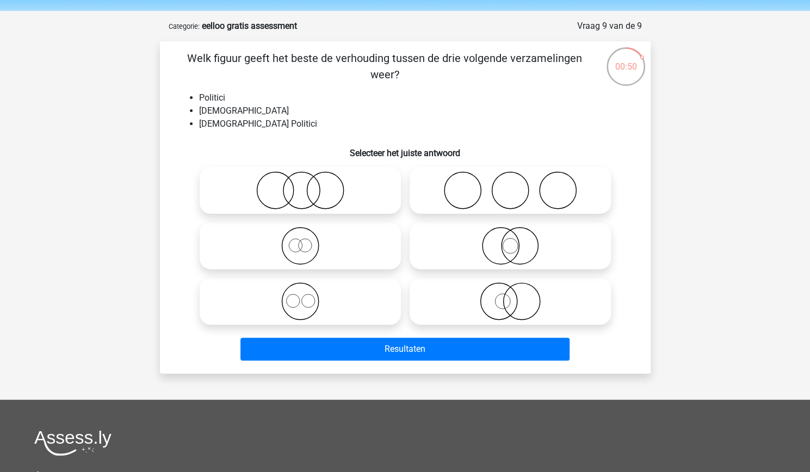
scroll to position [35, 0]
click at [358, 306] on icon at bounding box center [300, 301] width 193 height 38
click at [308, 296] on input "radio" at bounding box center [303, 292] width 7 height 7
radio input "true"
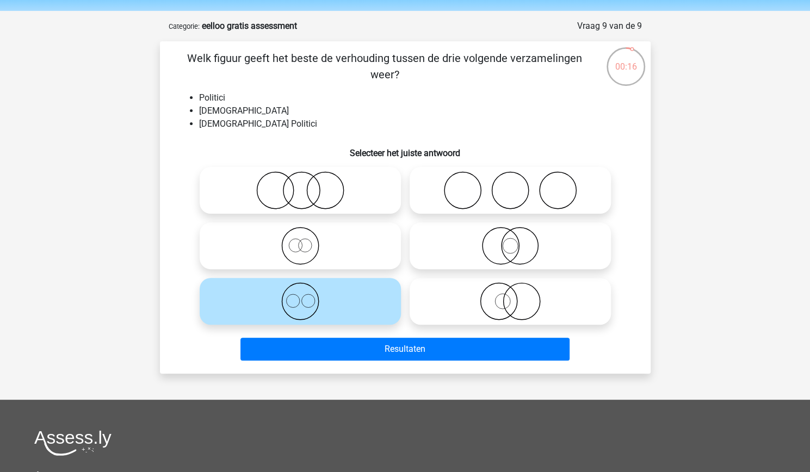
click at [467, 247] on icon at bounding box center [510, 246] width 193 height 38
click at [511, 241] on input "radio" at bounding box center [514, 237] width 7 height 7
radio input "true"
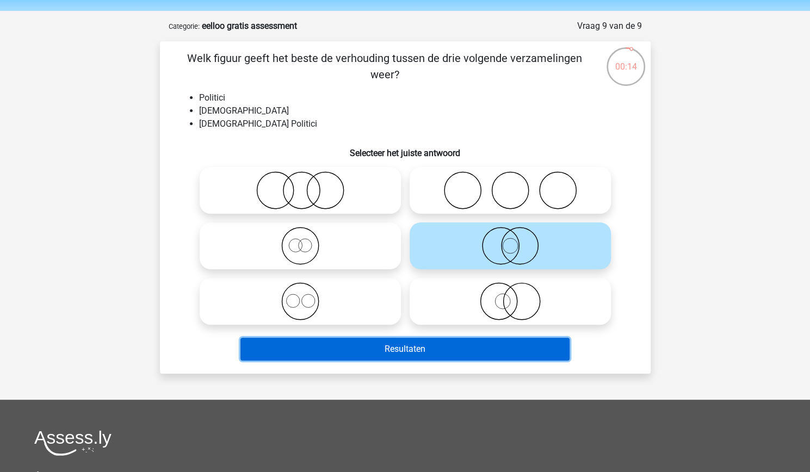
click at [456, 351] on button "Resultaten" at bounding box center [405, 349] width 329 height 23
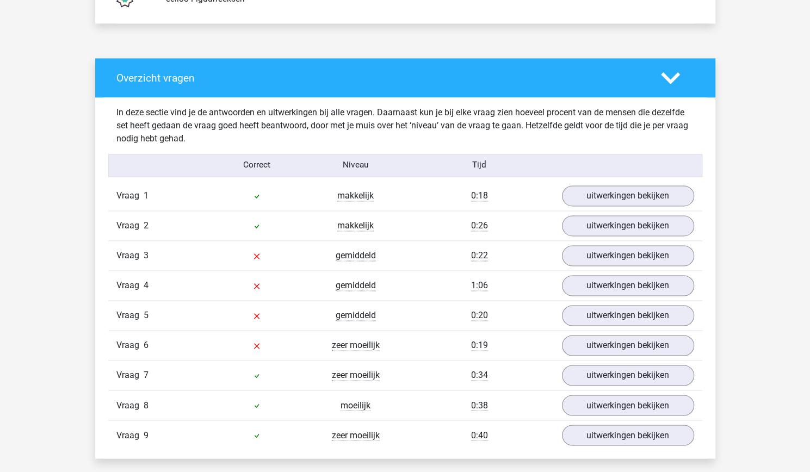
scroll to position [810, 0]
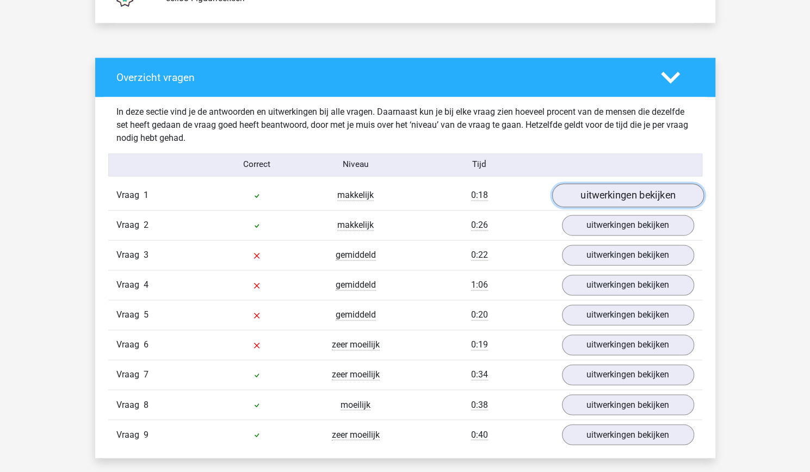
click at [611, 193] on link "uitwerkingen bekijken" at bounding box center [628, 195] width 152 height 24
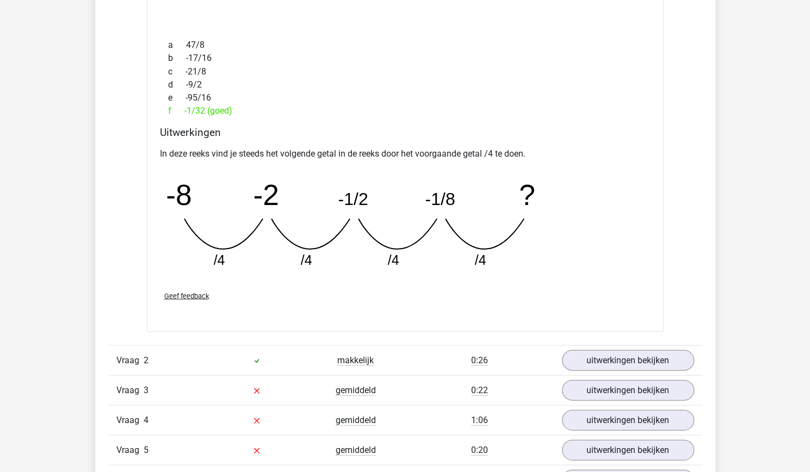
scroll to position [1151, 0]
click at [603, 357] on link "uitwerkingen bekijken" at bounding box center [628, 360] width 152 height 24
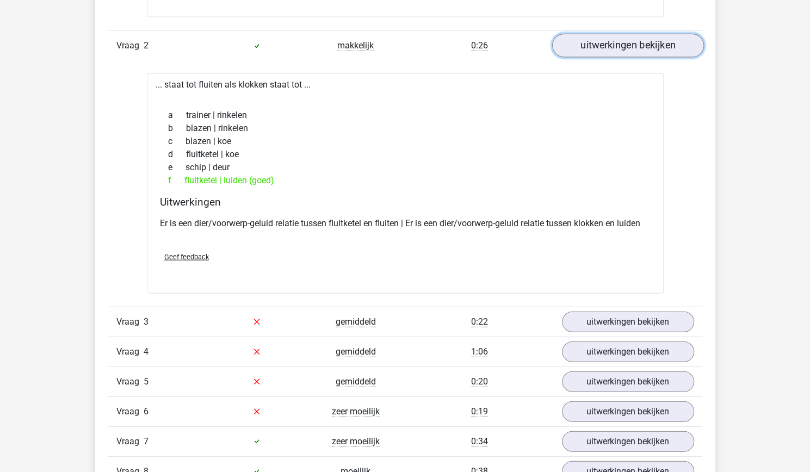
scroll to position [1473, 0]
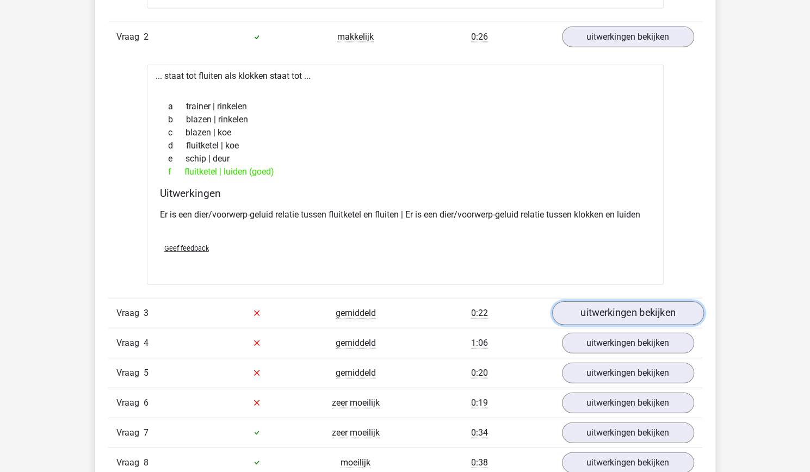
click at [611, 312] on link "uitwerkingen bekijken" at bounding box center [628, 314] width 152 height 24
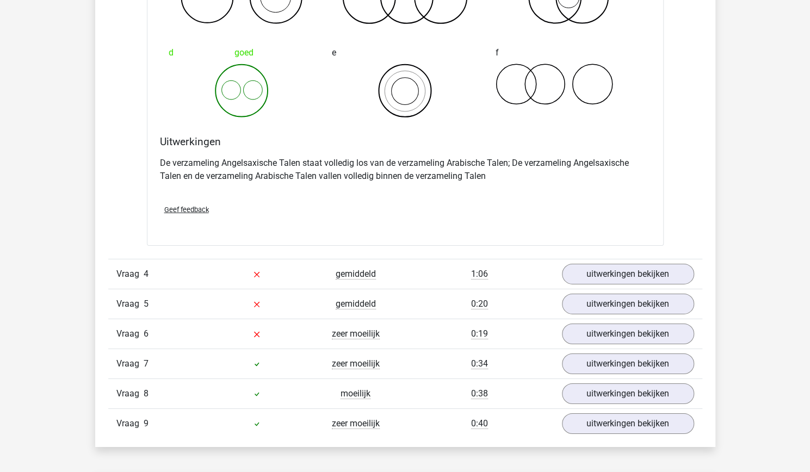
scroll to position [1959, 0]
click at [619, 272] on link "uitwerkingen bekijken" at bounding box center [628, 274] width 152 height 24
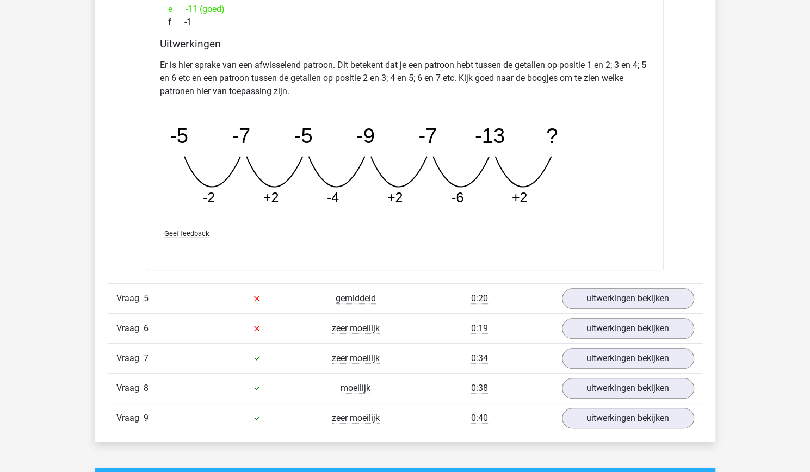
scroll to position [2466, 0]
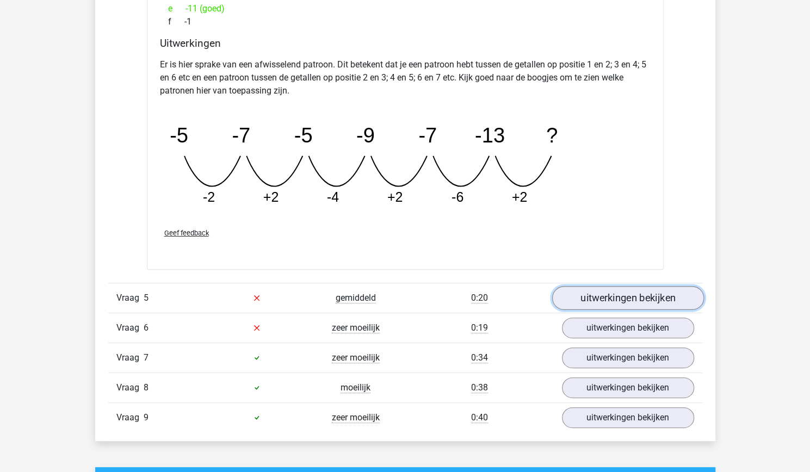
click at [594, 302] on link "uitwerkingen bekijken" at bounding box center [628, 298] width 152 height 24
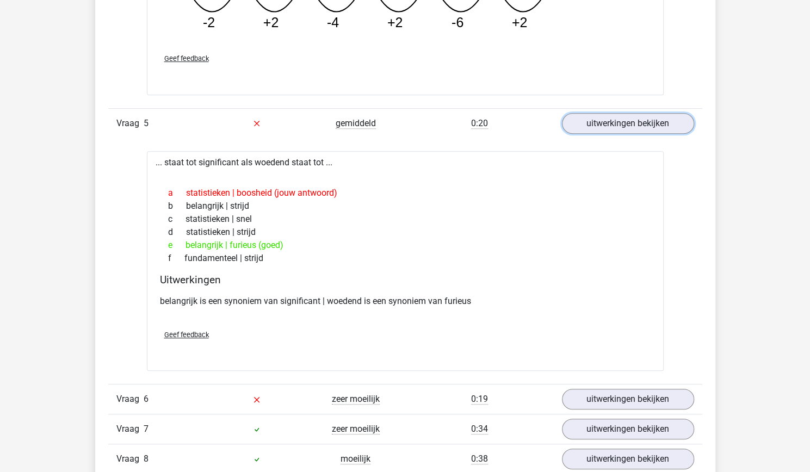
scroll to position [2643, 0]
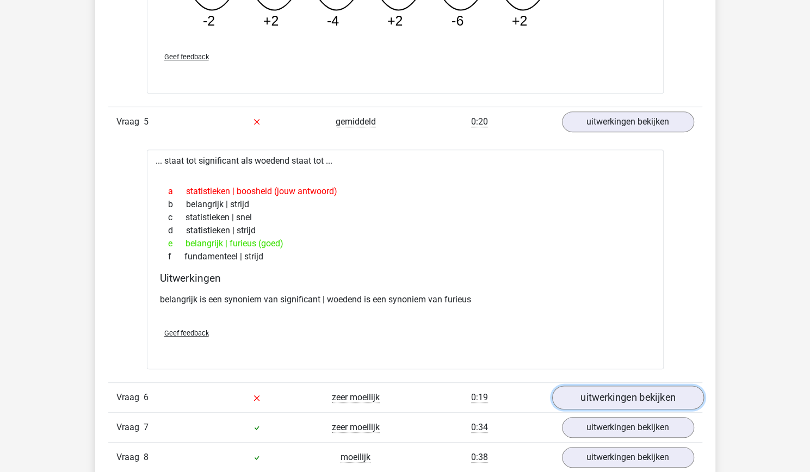
click at [604, 394] on link "uitwerkingen bekijken" at bounding box center [628, 398] width 152 height 24
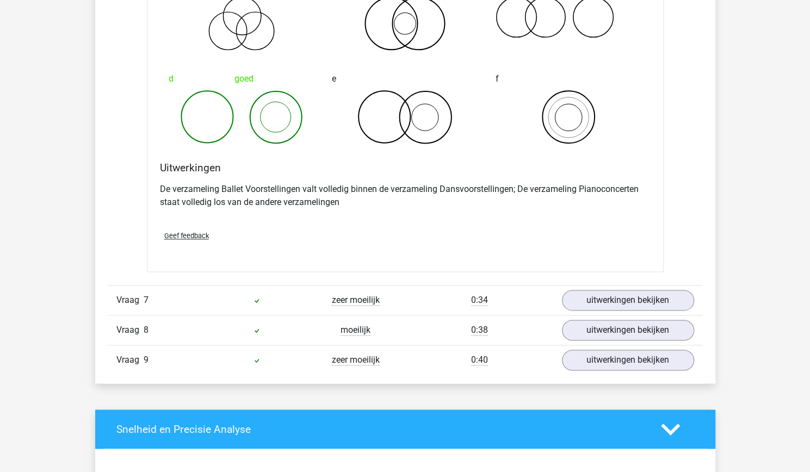
scroll to position [3218, 0]
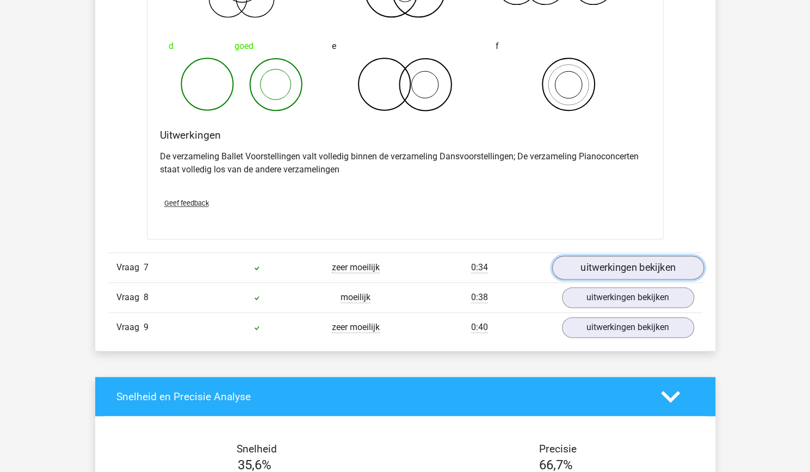
click at [572, 263] on link "uitwerkingen bekijken" at bounding box center [628, 268] width 152 height 24
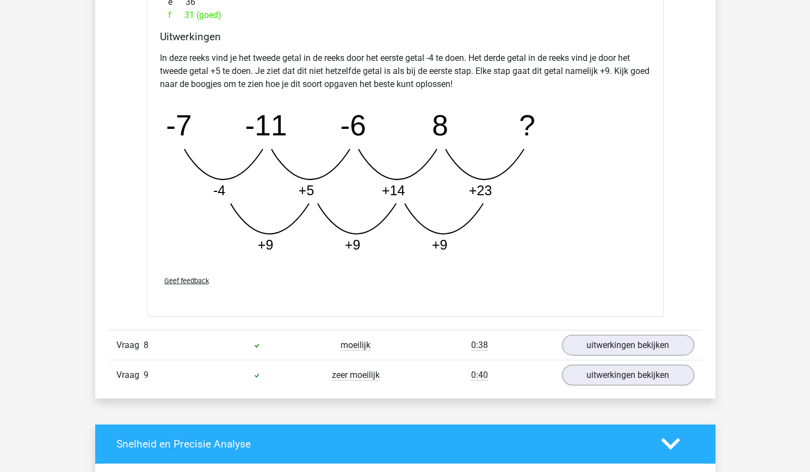
scroll to position [3727, 0]
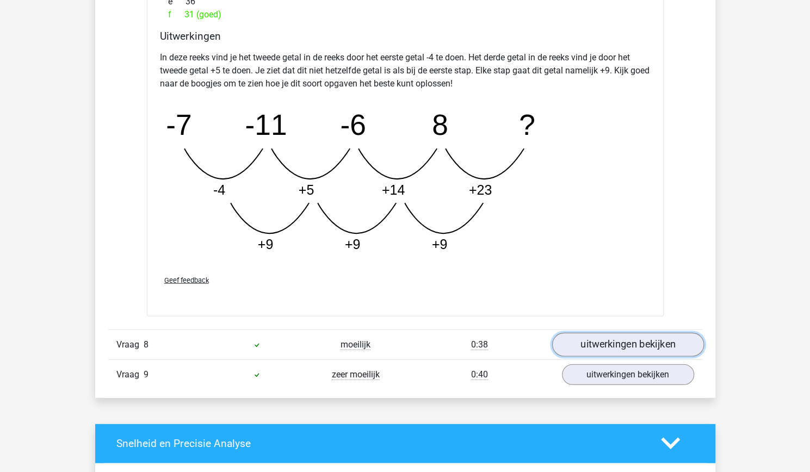
click at [573, 341] on link "uitwerkingen bekijken" at bounding box center [628, 345] width 152 height 24
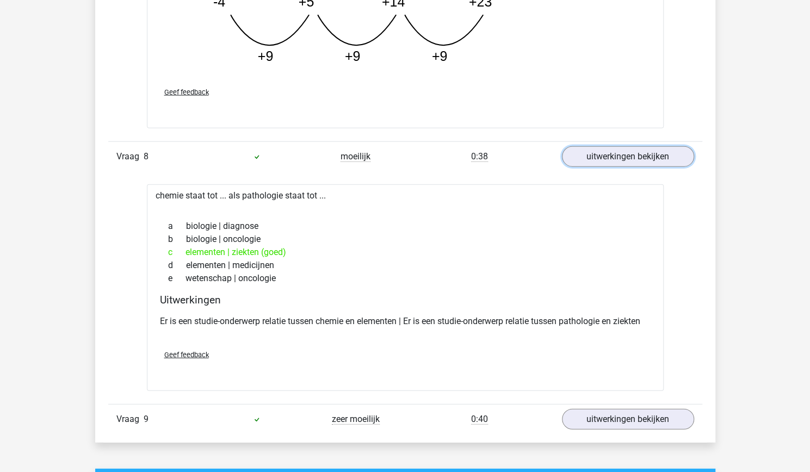
scroll to position [3917, 0]
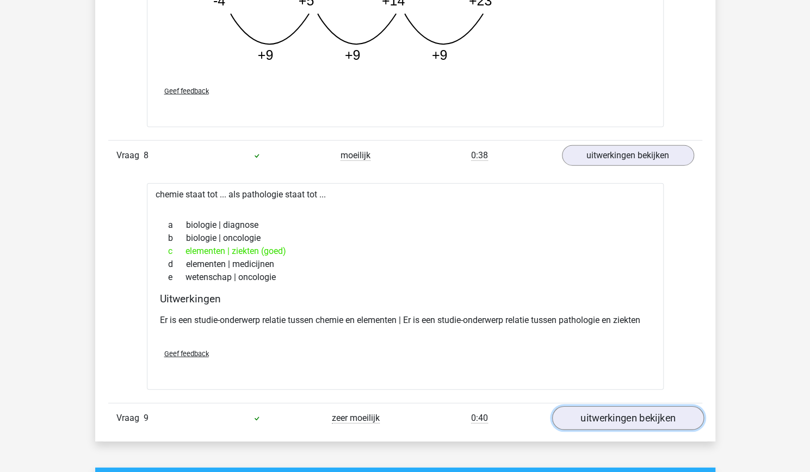
click at [578, 415] on link "uitwerkingen bekijken" at bounding box center [628, 419] width 152 height 24
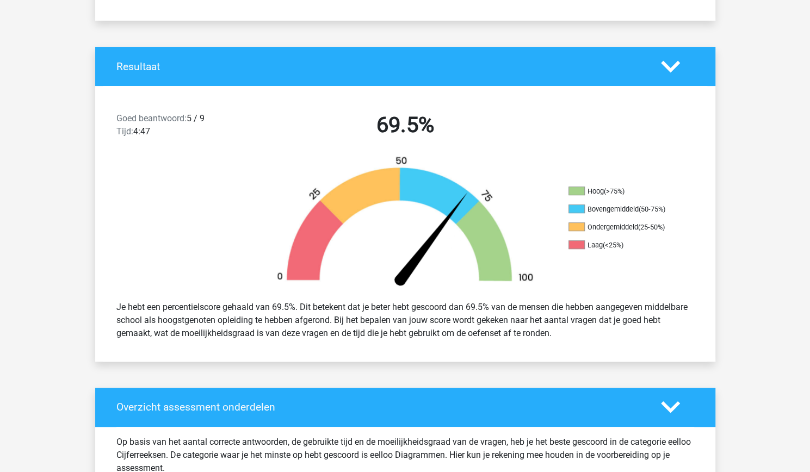
scroll to position [190, 0]
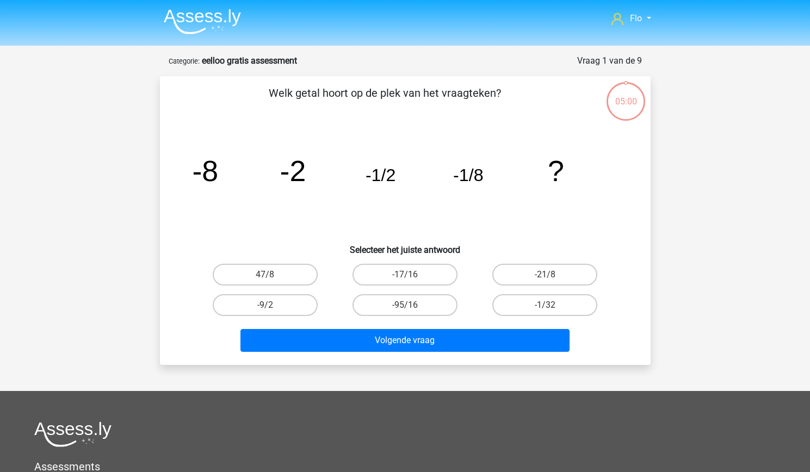
scroll to position [35, 0]
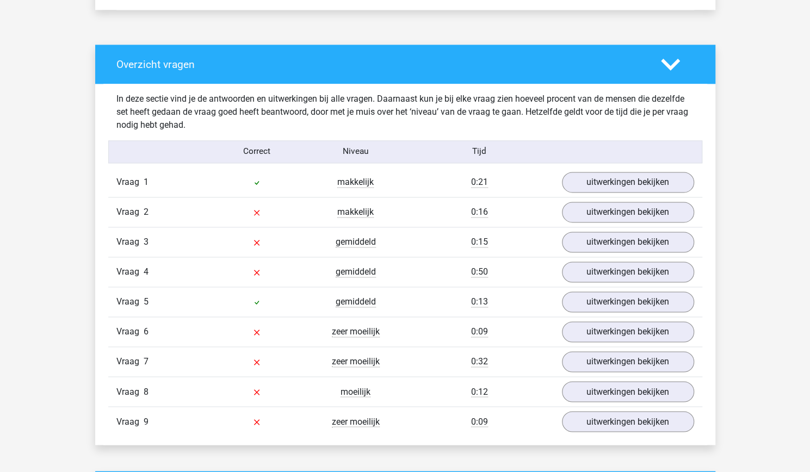
scroll to position [822, 0]
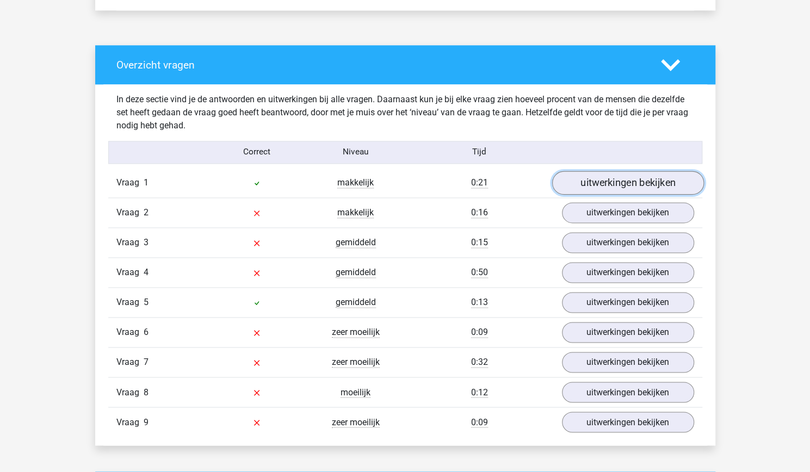
click at [679, 178] on link "uitwerkingen bekijken" at bounding box center [628, 183] width 152 height 24
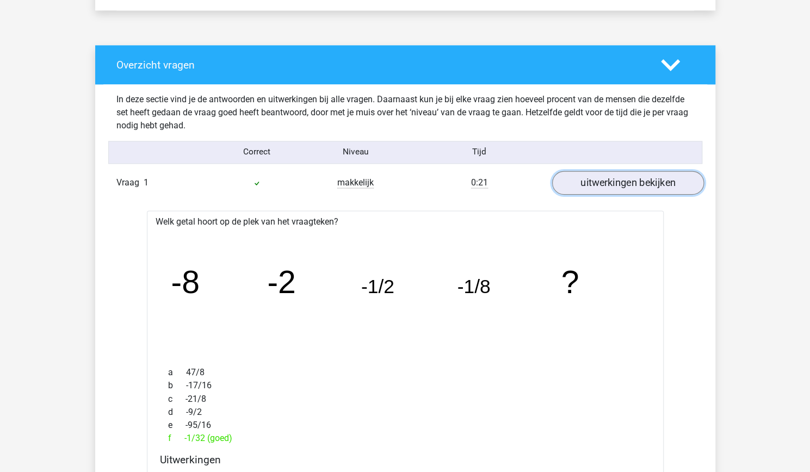
click at [674, 192] on link "uitwerkingen bekijken" at bounding box center [628, 183] width 152 height 24
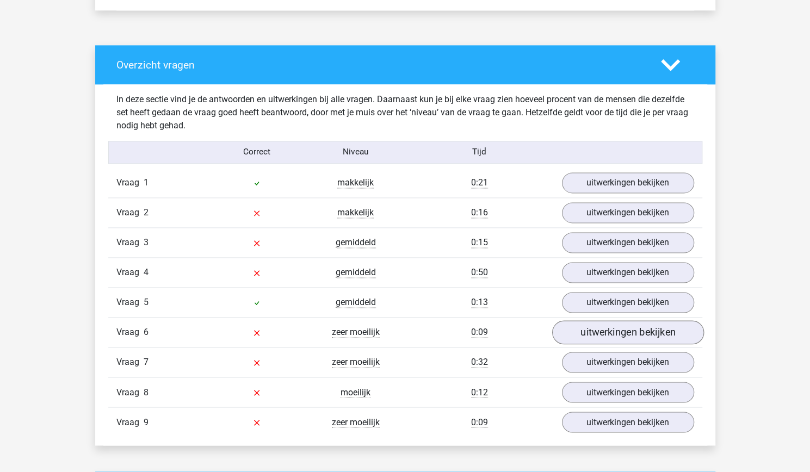
click at [649, 333] on link "uitwerkingen bekijken" at bounding box center [628, 333] width 152 height 24
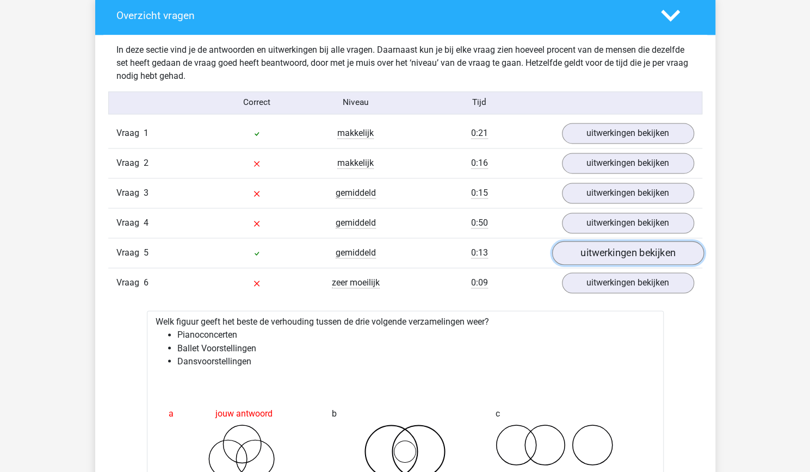
click at [663, 255] on link "uitwerkingen bekijken" at bounding box center [628, 253] width 152 height 24
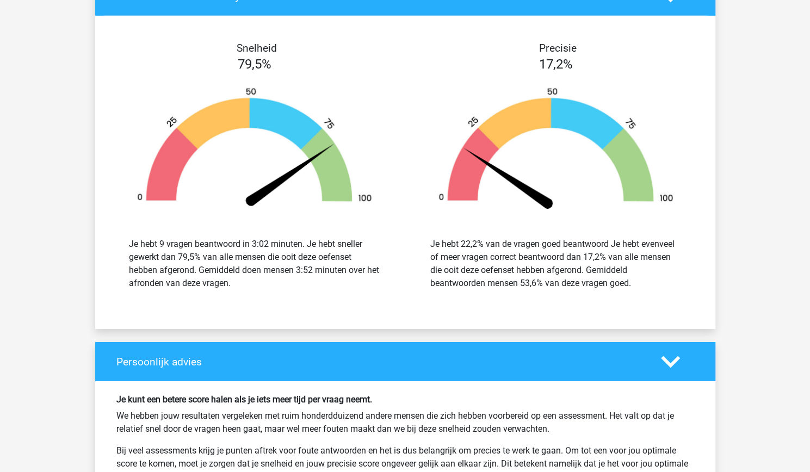
scroll to position [1981, 0]
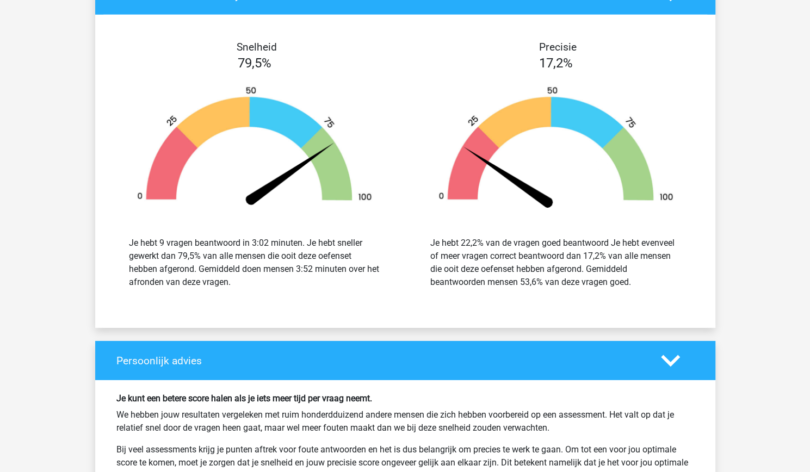
drag, startPoint x: 663, startPoint y: 255, endPoint x: 342, endPoint y: 60, distance: 375.4
click at [342, 60] on div "Snelheid 79,5% Je hebt 9 vragen beantwoord in 3:02 minuten. Je hebt sneller gew…" at bounding box center [405, 171] width 621 height 287
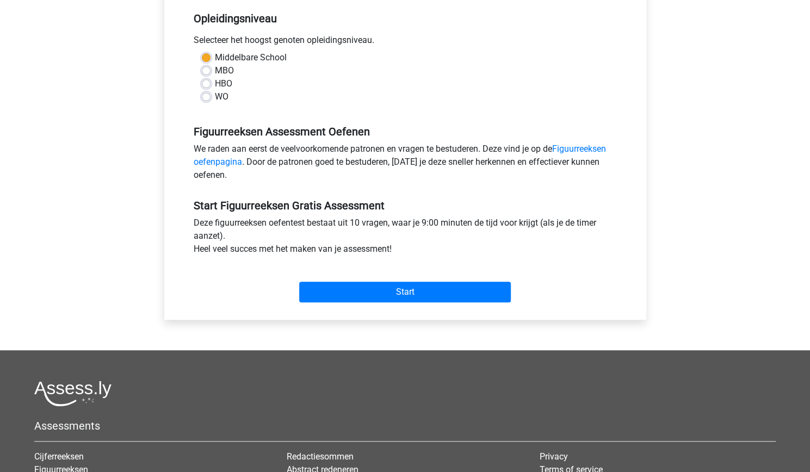
scroll to position [223, 0]
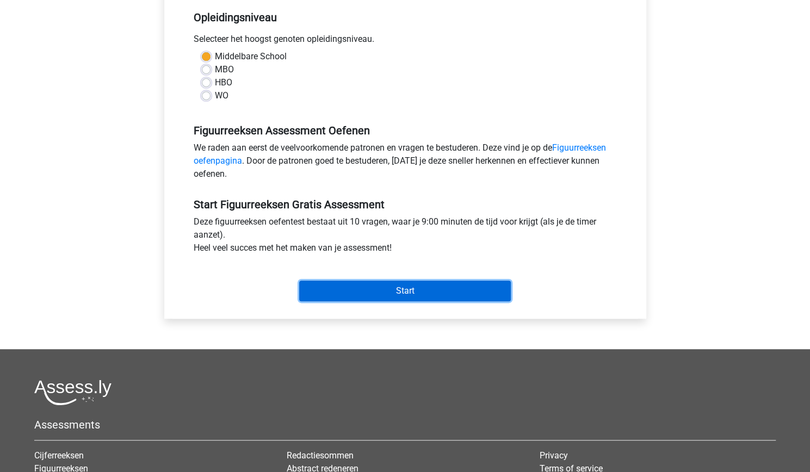
click at [361, 293] on input "Start" at bounding box center [405, 291] width 212 height 21
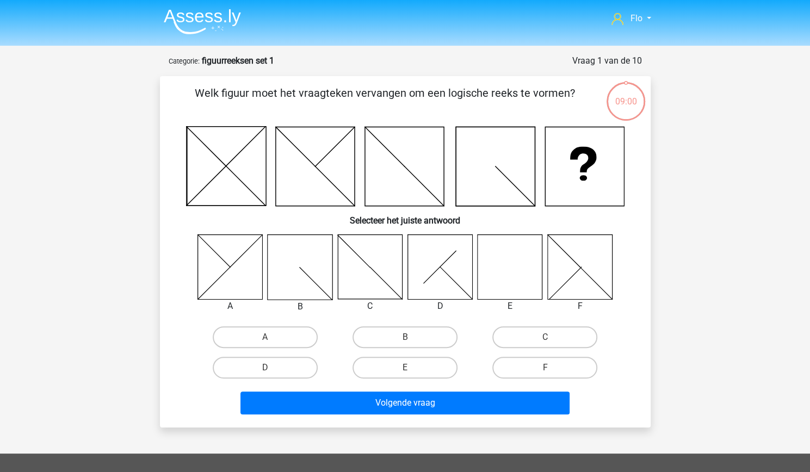
scroll to position [61, 0]
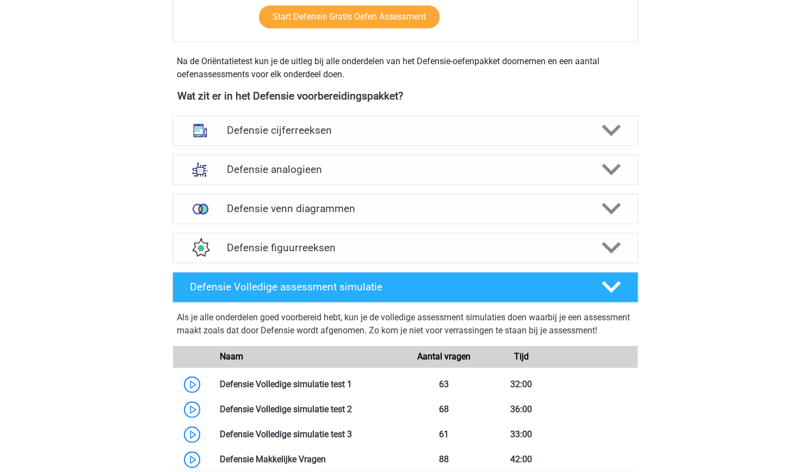
scroll to position [449, 0]
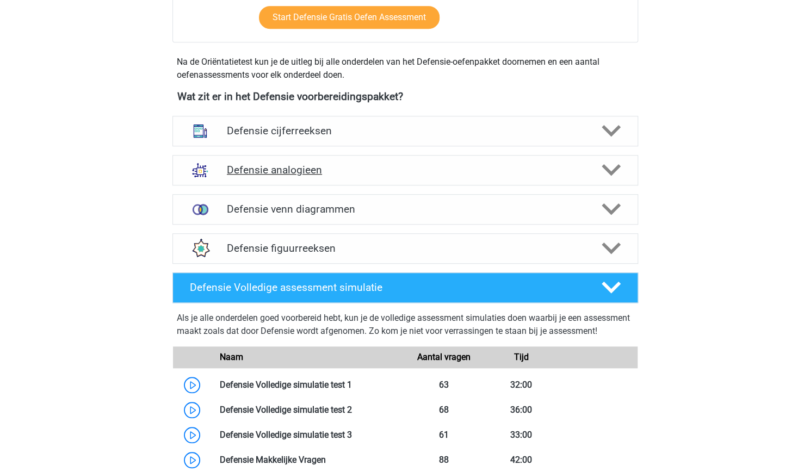
click at [342, 175] on h4 "Defensie analogieen" at bounding box center [405, 170] width 357 height 13
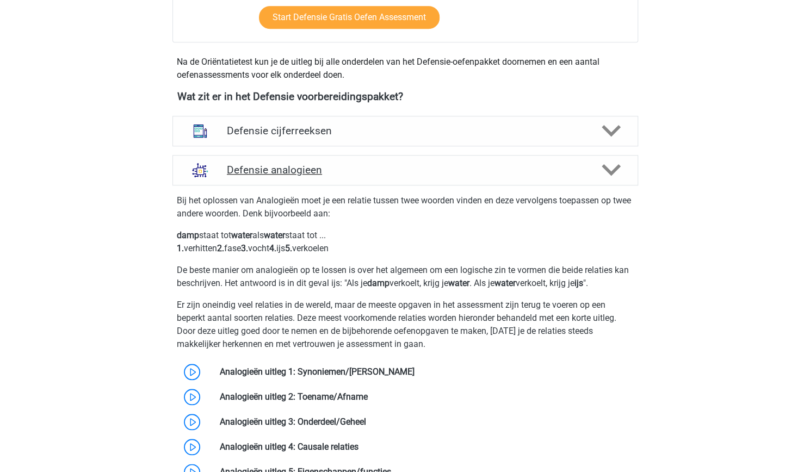
click at [342, 174] on h4 "Defensie analogieen" at bounding box center [405, 170] width 357 height 13
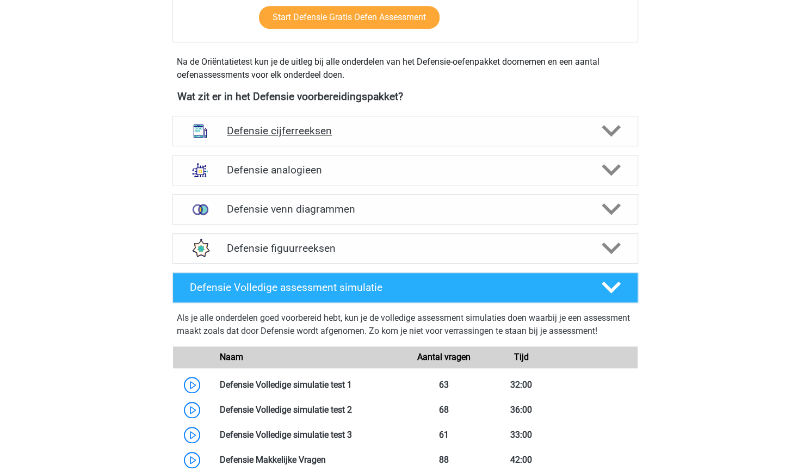
click at [324, 130] on h4 "Defensie cijferreeksen" at bounding box center [405, 131] width 357 height 13
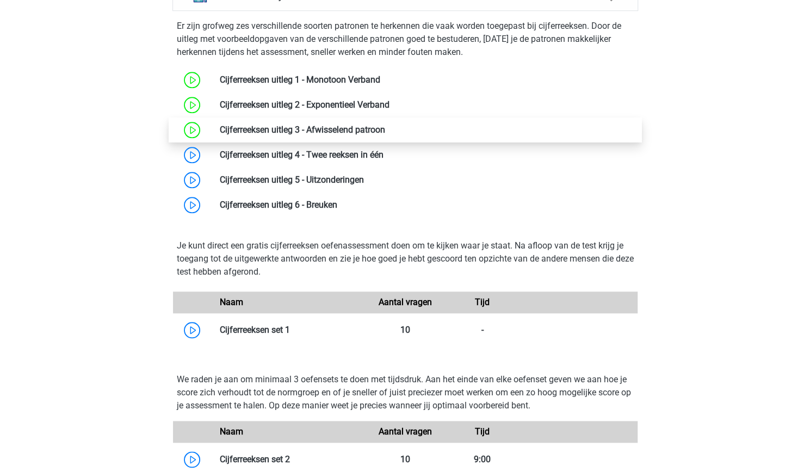
scroll to position [567, 0]
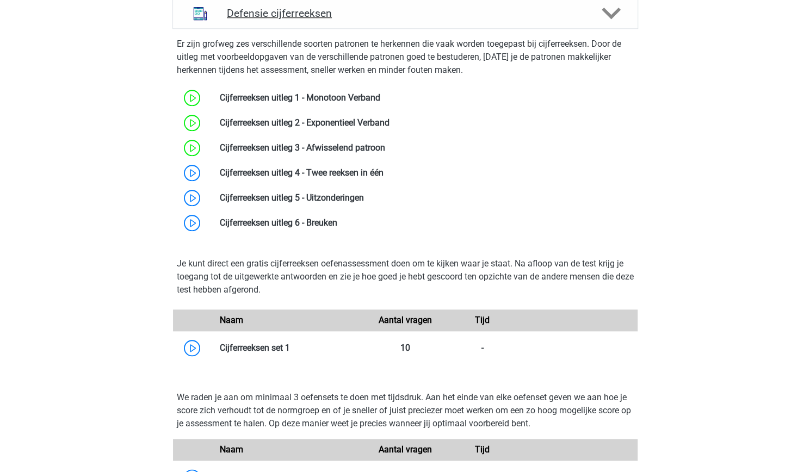
click at [468, 16] on h4 "Defensie cijferreeksen" at bounding box center [405, 13] width 357 height 13
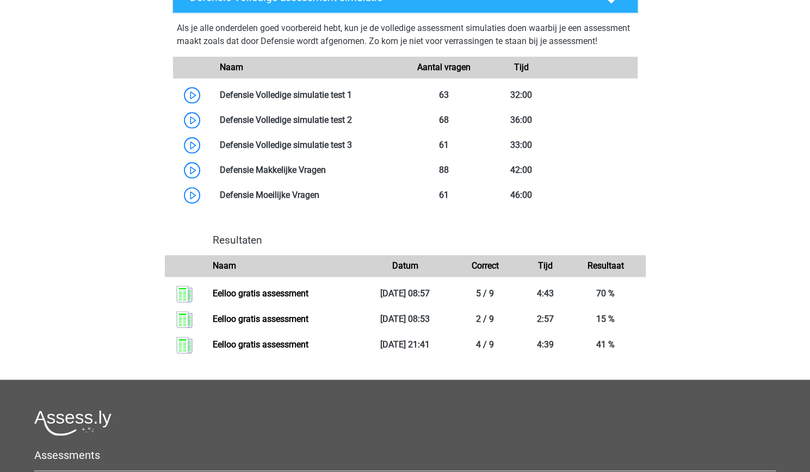
scroll to position [698, 0]
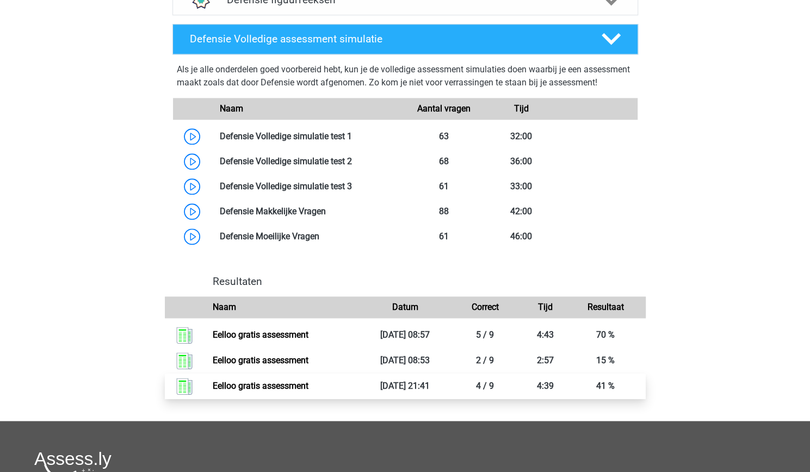
click at [309, 391] on link "Eelloo gratis assessment" at bounding box center [261, 386] width 96 height 10
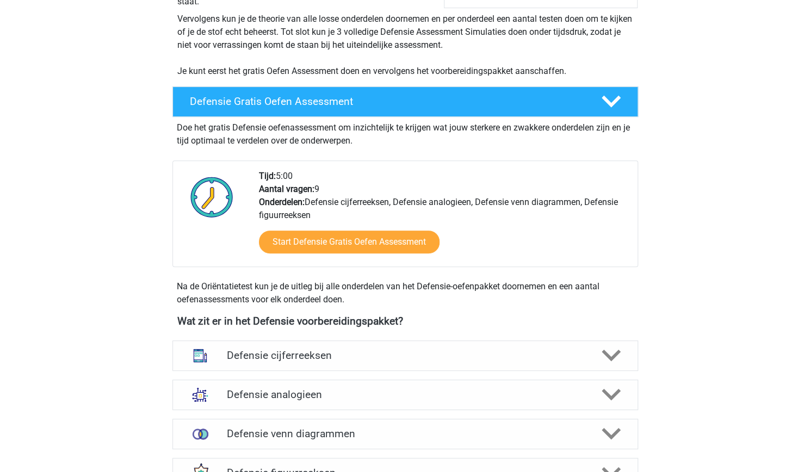
scroll to position [248, 0]
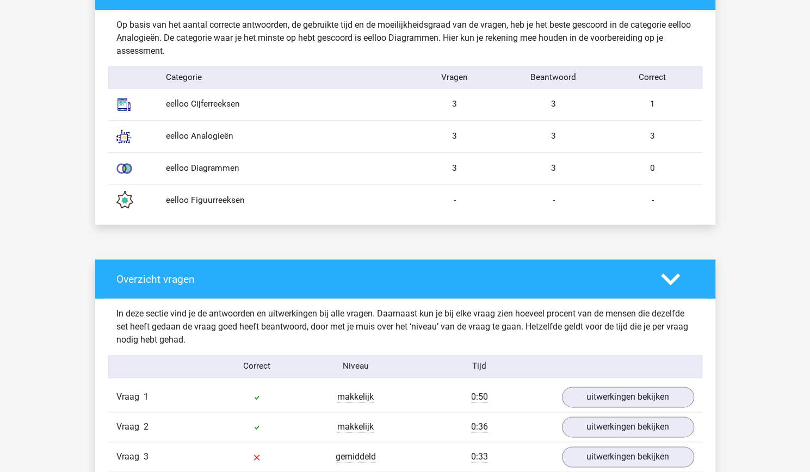
scroll to position [853, 0]
